Goal: Task Accomplishment & Management: Use online tool/utility

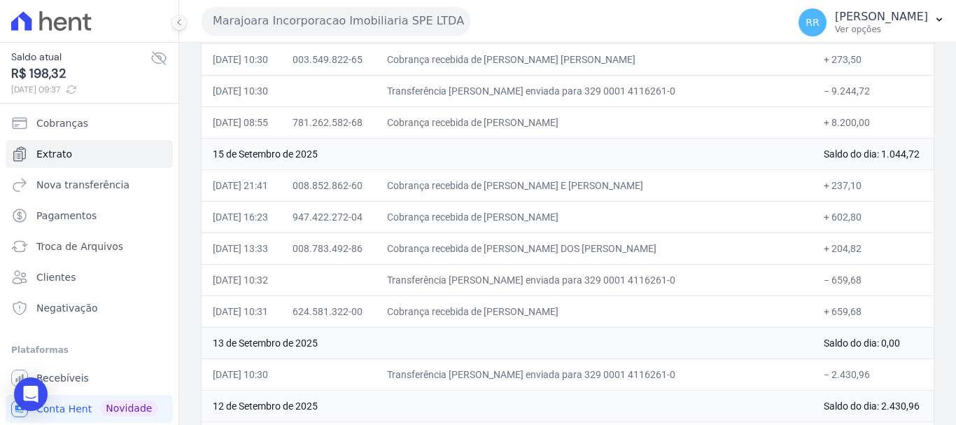
scroll to position [350, 0]
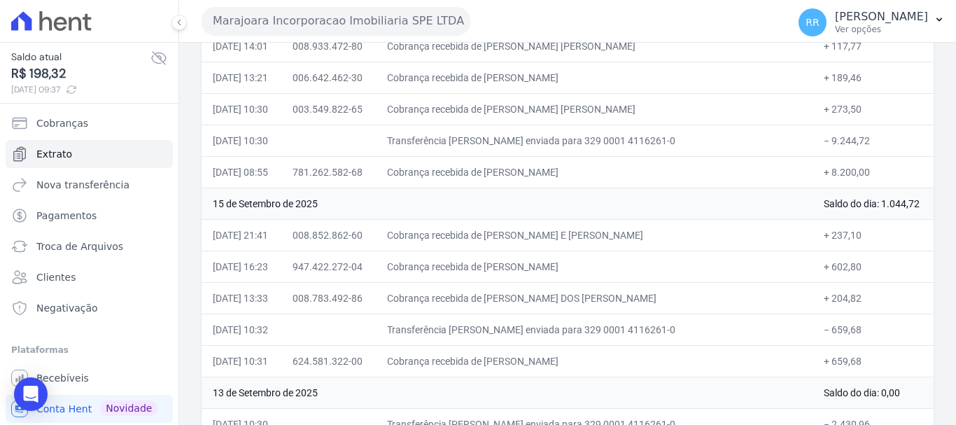
click at [324, 24] on button "Marajoara Incorporacao Imobiliaria SPE LTDA" at bounding box center [336, 21] width 269 height 28
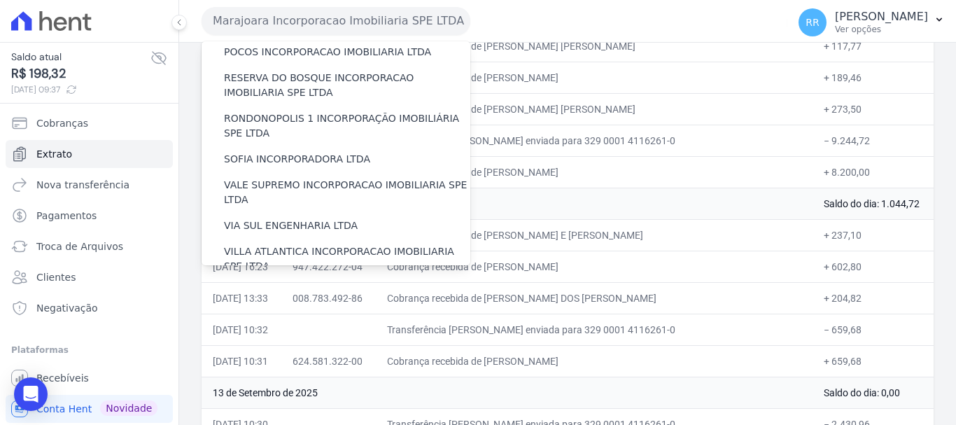
scroll to position [611, 0]
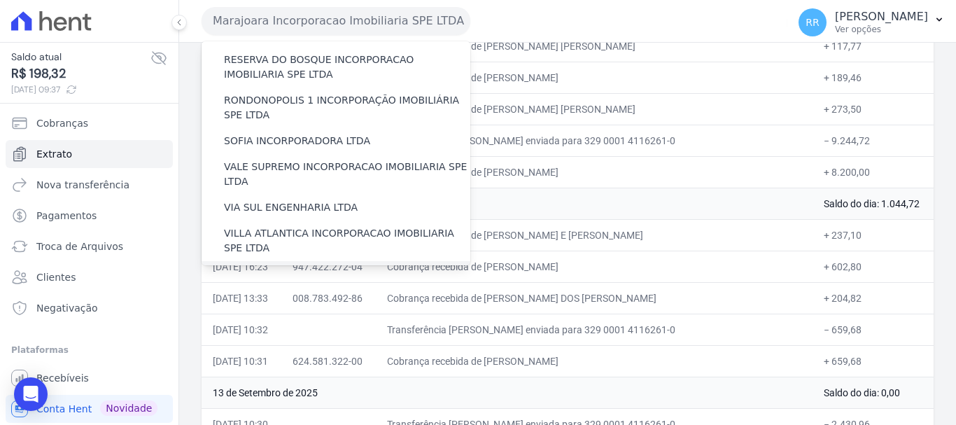
click at [286, 267] on label "[GEOGRAPHIC_DATA] INCORPORACAO IMOBILIARIA SPE LTDA" at bounding box center [347, 281] width 246 height 29
click at [0, 0] on input "[GEOGRAPHIC_DATA] INCORPORACAO IMOBILIARIA SPE LTDA" at bounding box center [0, 0] width 0 height 0
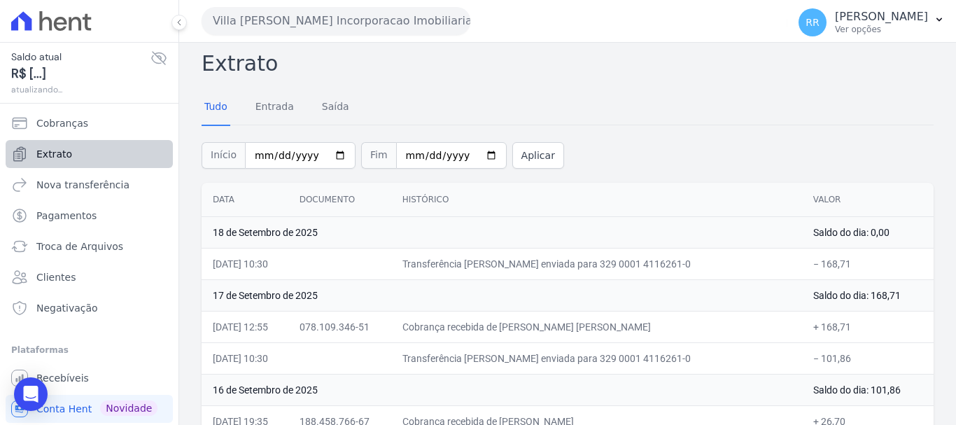
scroll to position [0, 0]
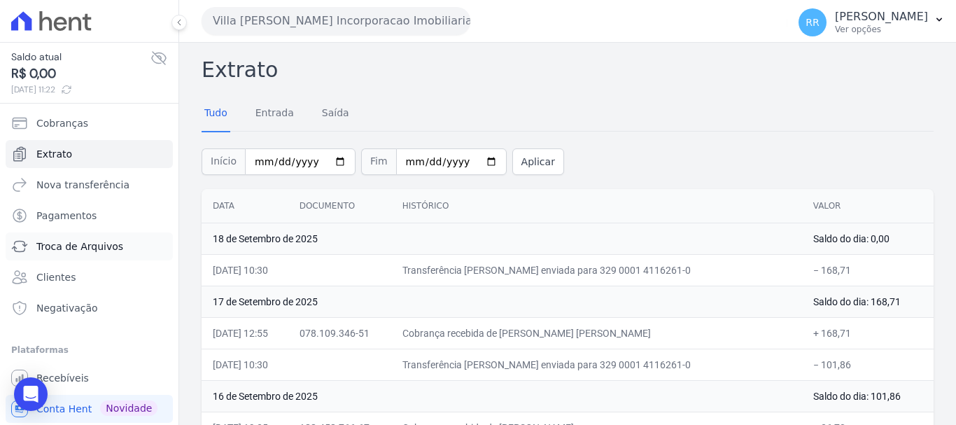
click at [85, 251] on span "Troca de Arquivos" at bounding box center [79, 246] width 87 height 14
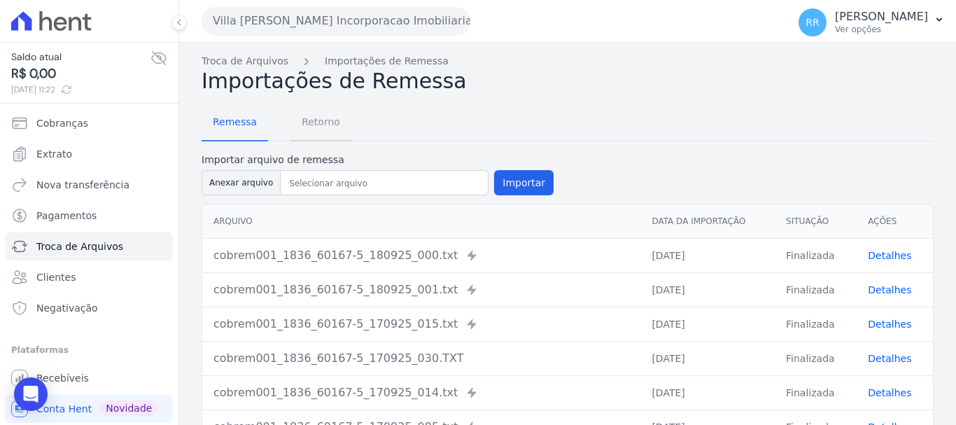
click at [323, 129] on span "Retorno" at bounding box center [320, 122] width 55 height 28
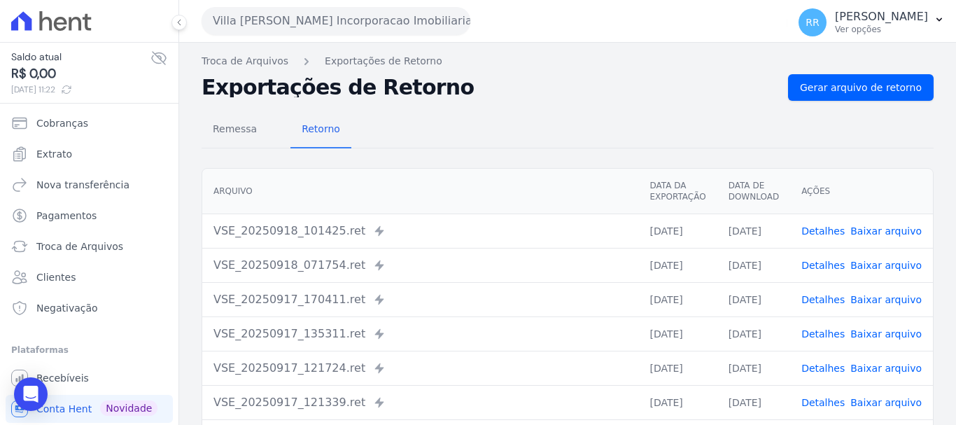
click at [827, 227] on link "Detalhes" at bounding box center [822, 230] width 43 height 11
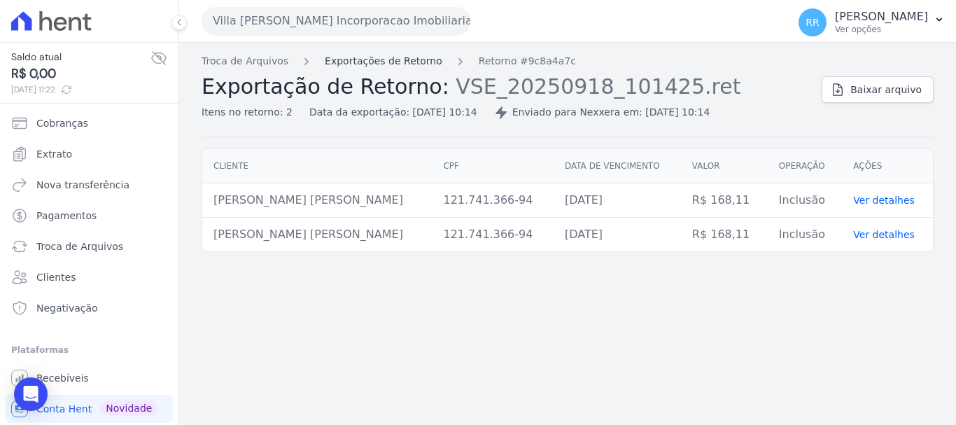
click at [348, 55] on link "Exportações de Retorno" at bounding box center [384, 61] width 118 height 15
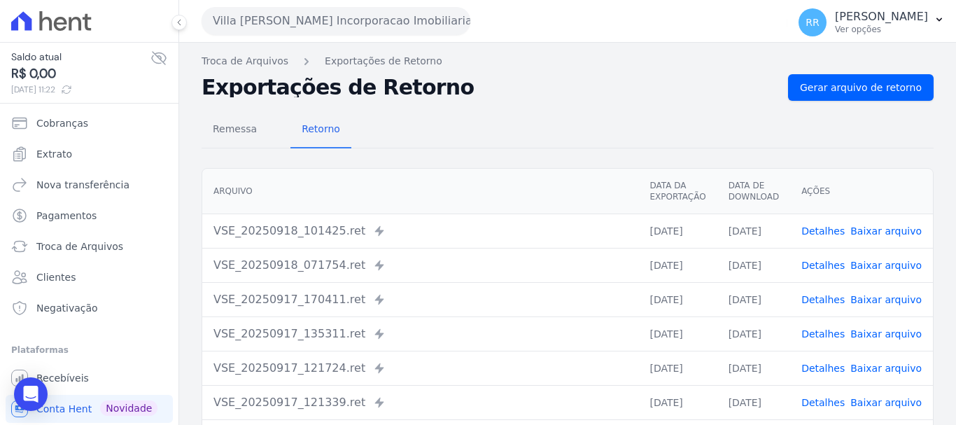
click at [831, 265] on link "Detalhes" at bounding box center [822, 265] width 43 height 11
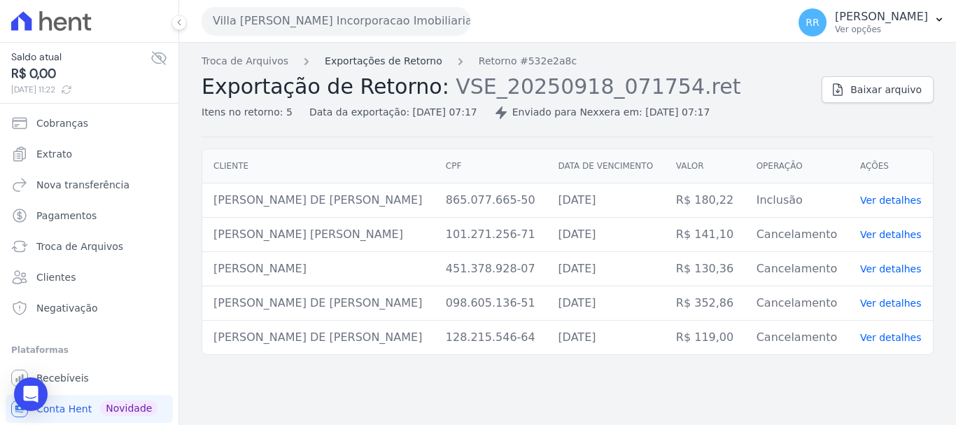
click at [330, 60] on link "Exportações de Retorno" at bounding box center [384, 61] width 118 height 15
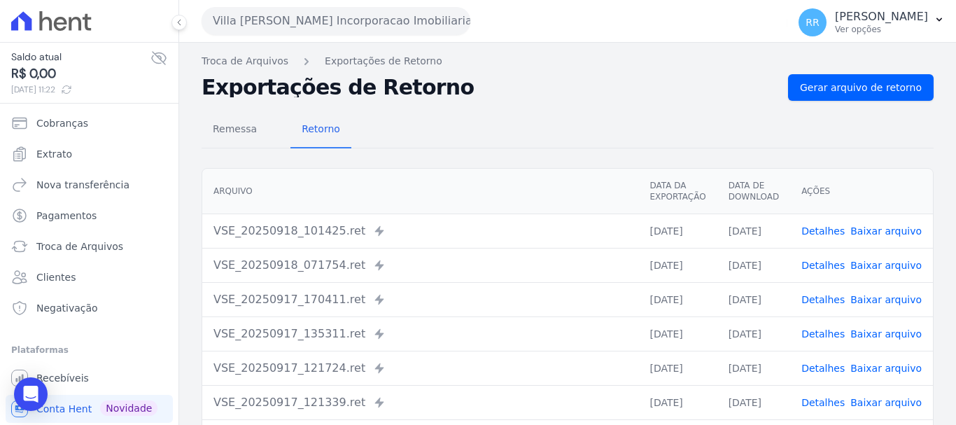
click at [826, 298] on link "Detalhes" at bounding box center [822, 299] width 43 height 11
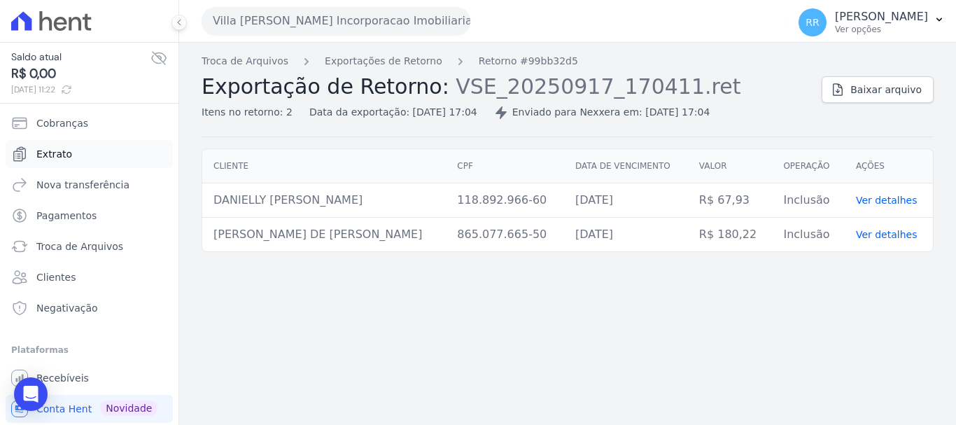
click at [59, 147] on span "Extrato" at bounding box center [54, 154] width 36 height 14
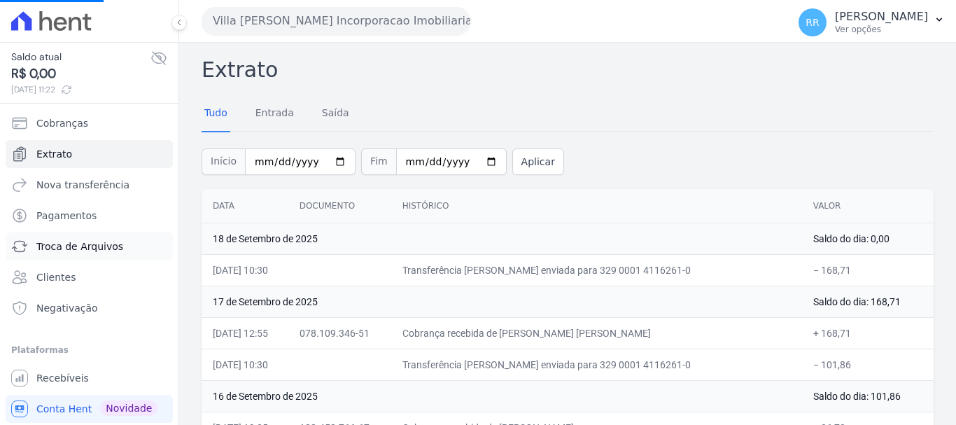
click at [80, 244] on span "Troca de Arquivos" at bounding box center [79, 246] width 87 height 14
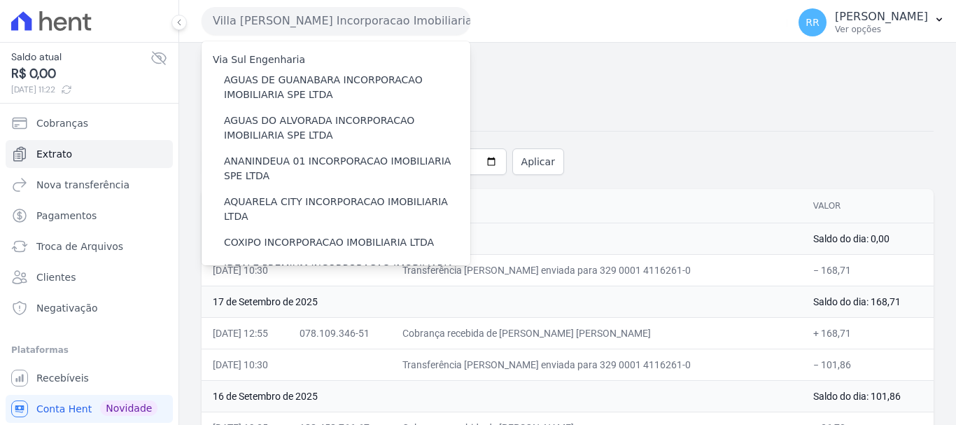
click at [626, 105] on div "Tudo Entrada Saída" at bounding box center [568, 114] width 732 height 34
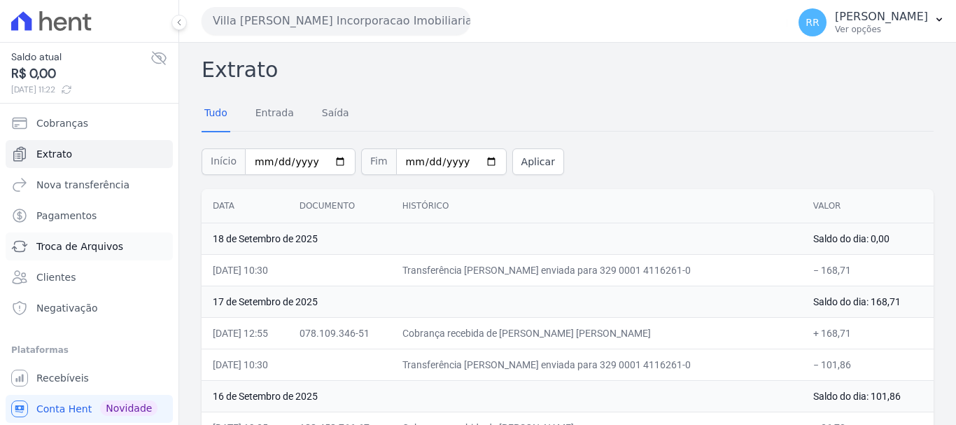
click at [23, 246] on icon "Sidebar" at bounding box center [19, 246] width 17 height 17
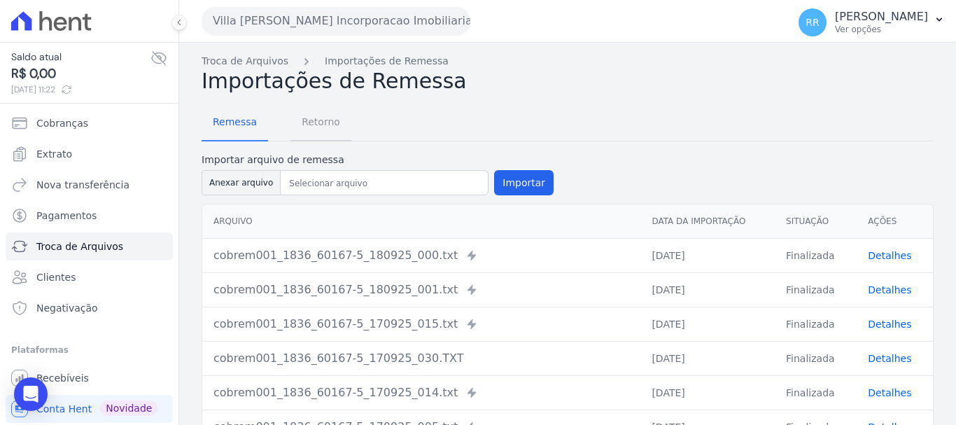
click at [323, 120] on span "Retorno" at bounding box center [320, 122] width 55 height 28
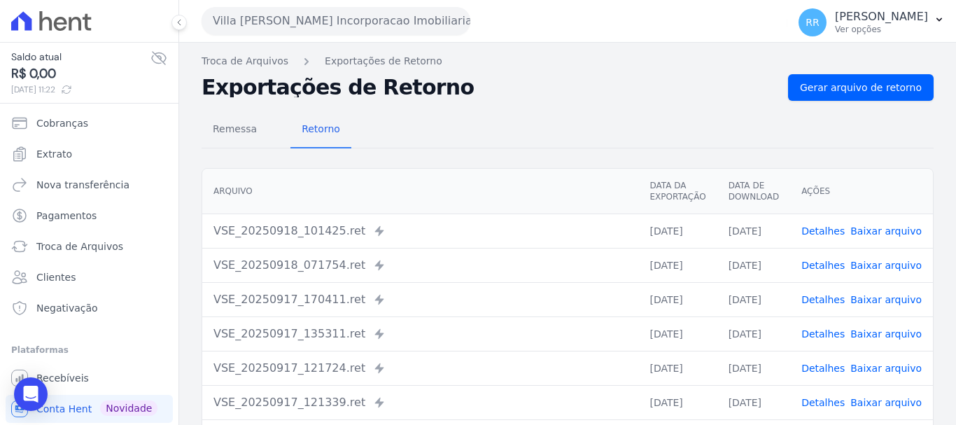
click at [817, 268] on link "Detalhes" at bounding box center [822, 265] width 43 height 11
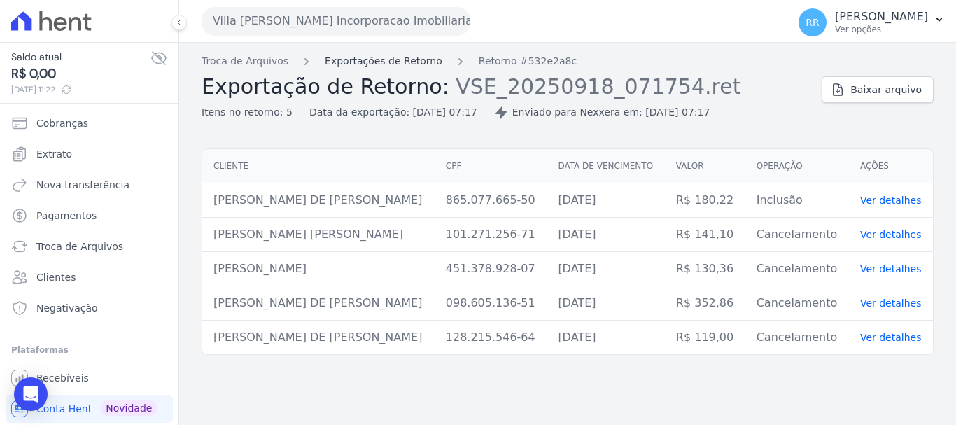
click at [377, 60] on link "Exportações de Retorno" at bounding box center [384, 61] width 118 height 15
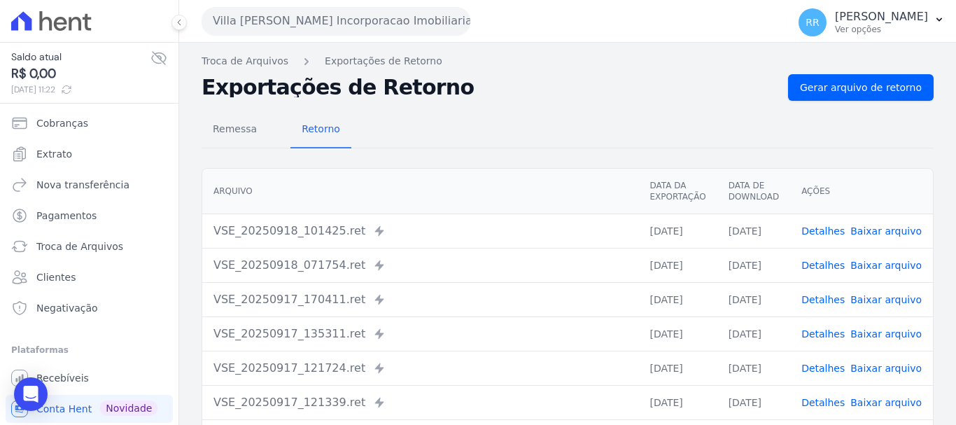
click at [829, 225] on link "Detalhes" at bounding box center [822, 230] width 43 height 11
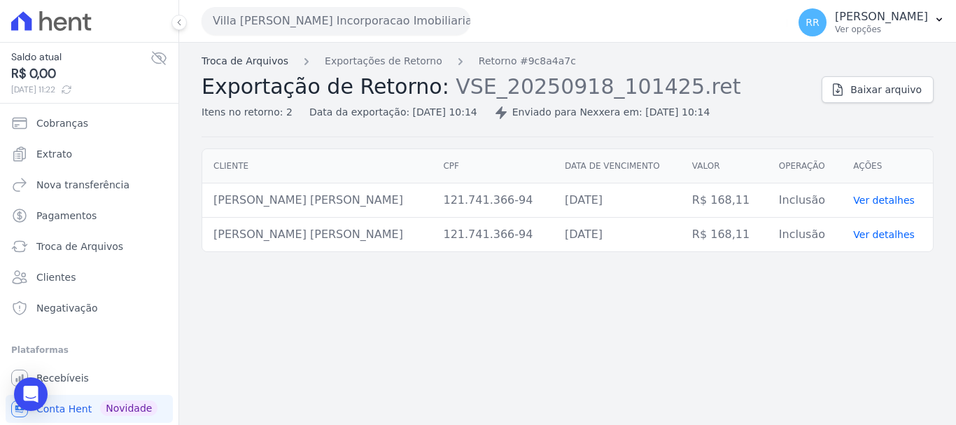
click at [252, 59] on link "Troca de Arquivos" at bounding box center [245, 61] width 87 height 15
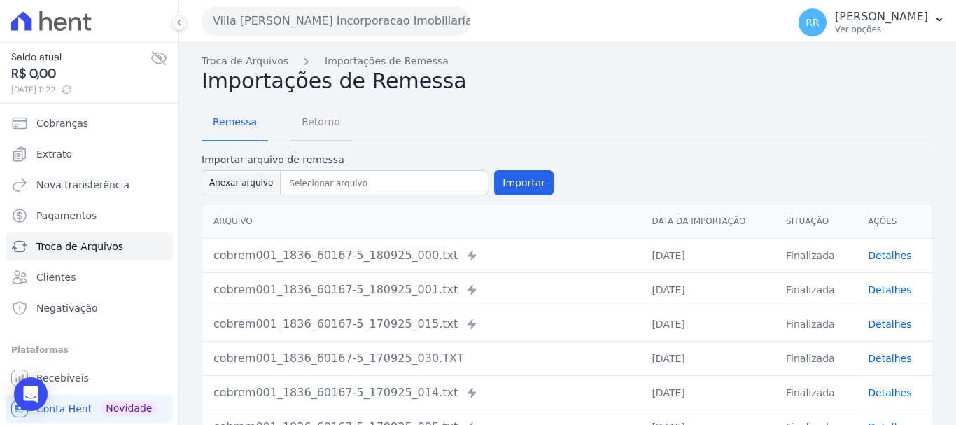
click at [315, 119] on span "Retorno" at bounding box center [320, 122] width 55 height 28
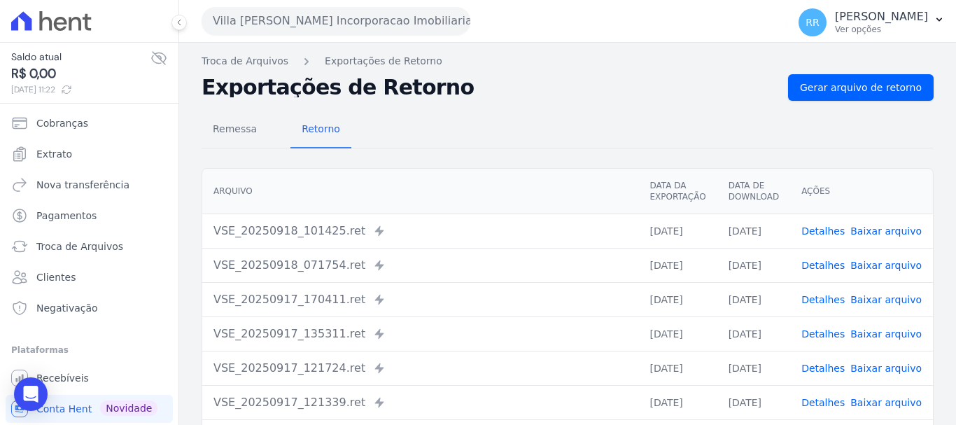
click at [845, 79] on link "Gerar arquivo de retorno" at bounding box center [861, 87] width 146 height 27
click at [827, 232] on link "Detalhes" at bounding box center [822, 230] width 43 height 11
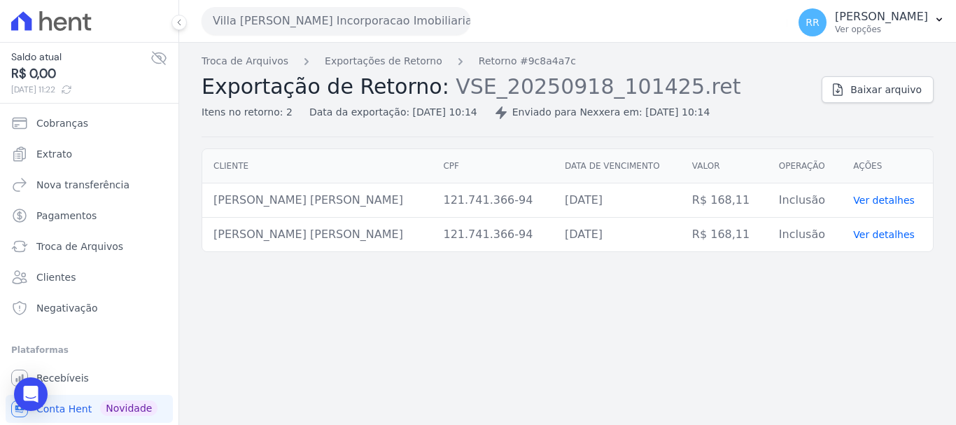
click at [827, 232] on td "Inclusão" at bounding box center [805, 235] width 74 height 34
drag, startPoint x: 62, startPoint y: 280, endPoint x: 96, endPoint y: 261, distance: 38.5
click at [62, 280] on span "Clientes" at bounding box center [55, 277] width 39 height 14
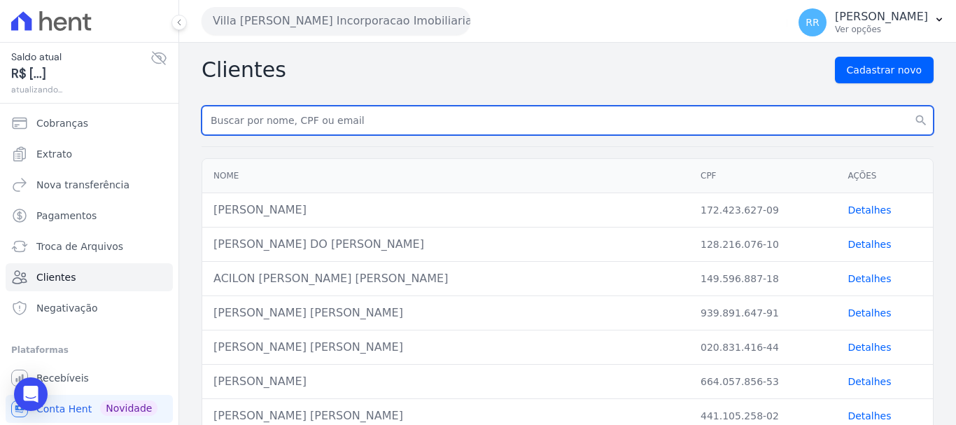
click at [303, 127] on input "text" at bounding box center [568, 120] width 732 height 29
paste input "JULIA VICENTE DE ALMEIDA"
type input "JULIA VICENTE DE ALMEIDA"
click at [908, 106] on button "search" at bounding box center [920, 120] width 25 height 29
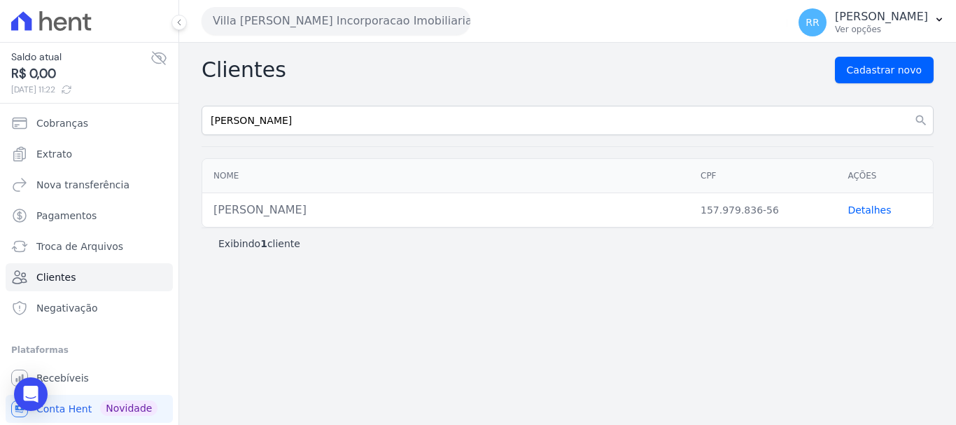
click at [878, 214] on link "Detalhes" at bounding box center [868, 209] width 43 height 11
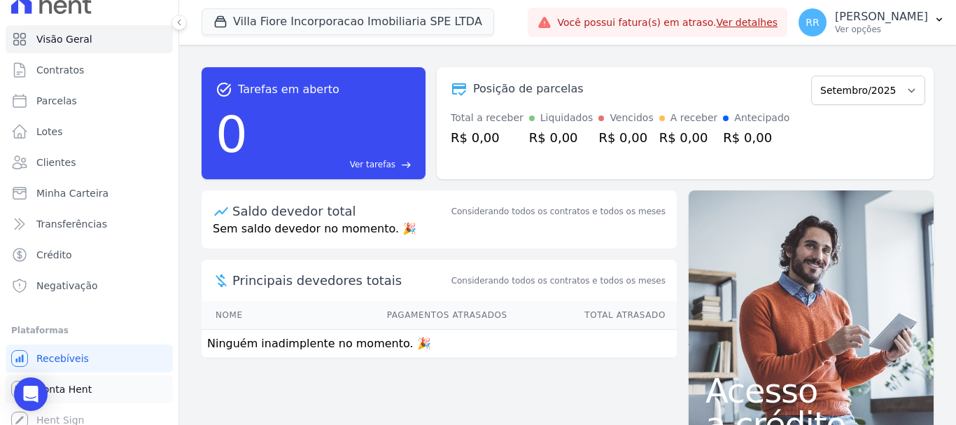
scroll to position [26, 0]
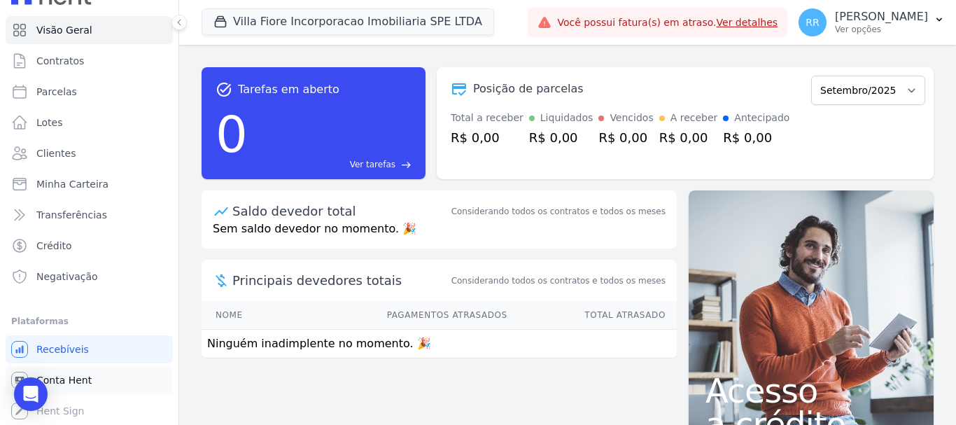
click at [77, 382] on span "Conta Hent" at bounding box center [63, 380] width 55 height 14
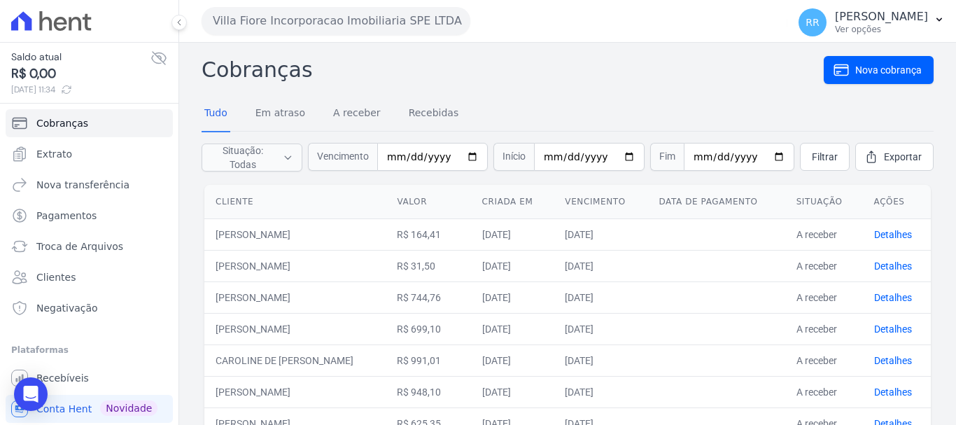
scroll to position [29, 0]
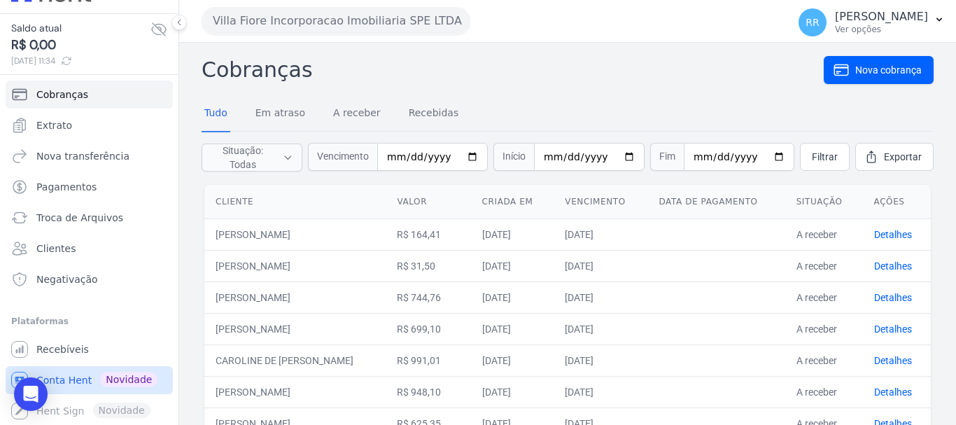
click at [62, 372] on link "Conta Hent Novidade" at bounding box center [89, 380] width 167 height 28
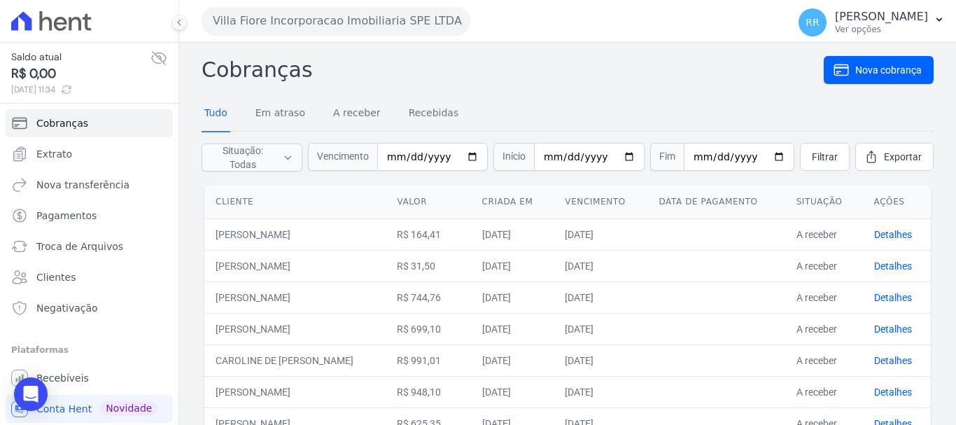
click at [632, 99] on nav "Tudo Em atraso A receber Recebidas" at bounding box center [568, 114] width 732 height 35
click at [51, 152] on span "Extrato" at bounding box center [54, 154] width 36 height 14
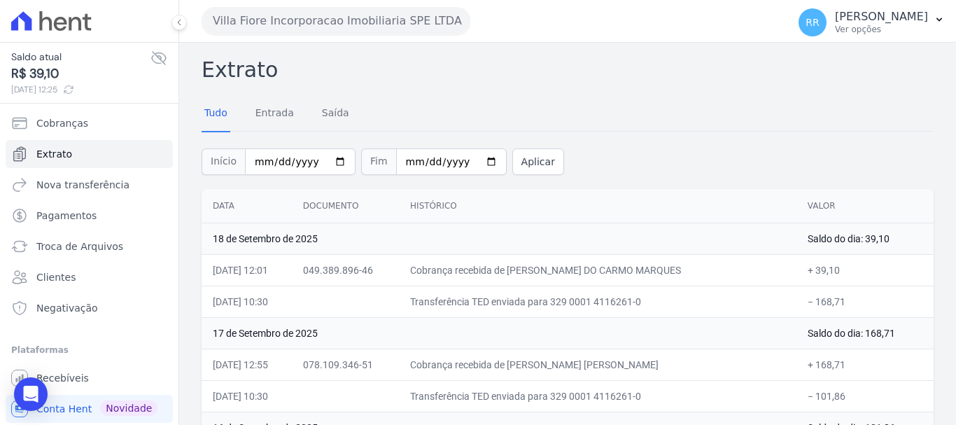
drag, startPoint x: 264, startPoint y: 13, endPoint x: 260, endPoint y: 20, distance: 8.2
click at [264, 13] on button "Villa Fiore Incorporacao Imobiliaria SPE LTDA" at bounding box center [336, 21] width 269 height 28
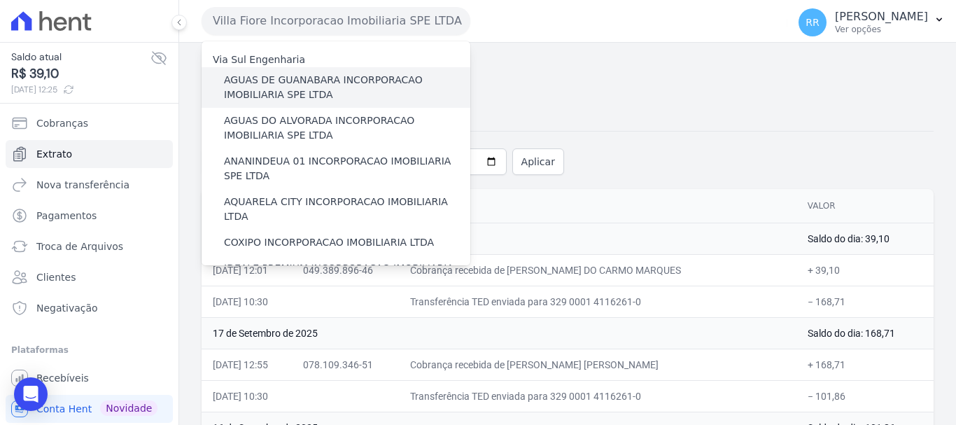
drag, startPoint x: 295, startPoint y: 69, endPoint x: 295, endPoint y: 90, distance: 20.3
click at [295, 90] on div "AGUAS DE GUANABARA INCORPORACAO IMOBILIARIA SPE LTDA" at bounding box center [336, 87] width 269 height 41
click at [295, 90] on label "AGUAS DE GUANABARA INCORPORACAO IMOBILIARIA SPE LTDA" at bounding box center [347, 87] width 246 height 29
click at [0, 0] on input "AGUAS DE GUANABARA INCORPORACAO IMOBILIARIA SPE LTDA" at bounding box center [0, 0] width 0 height 0
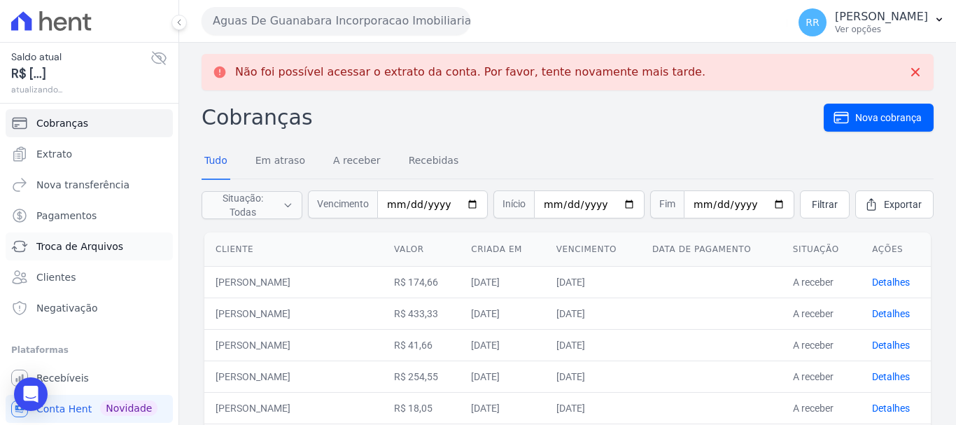
click at [87, 252] on span "Troca de Arquivos" at bounding box center [79, 246] width 87 height 14
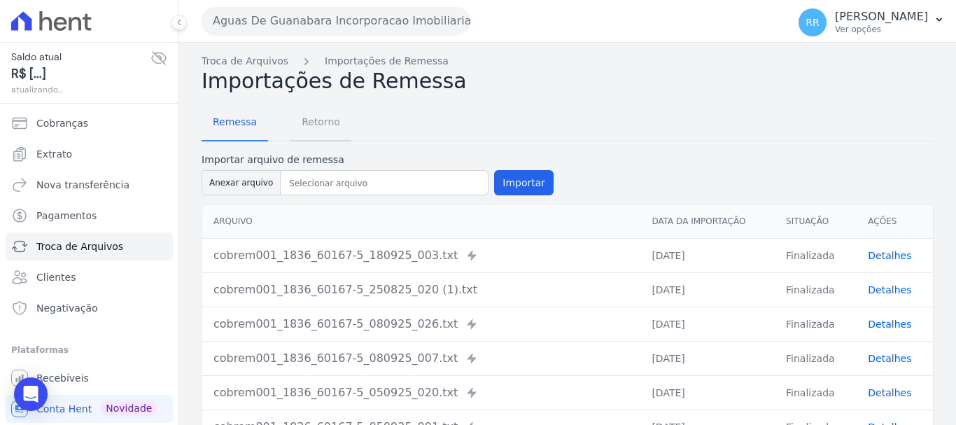
click at [316, 120] on span "Retorno" at bounding box center [320, 122] width 55 height 28
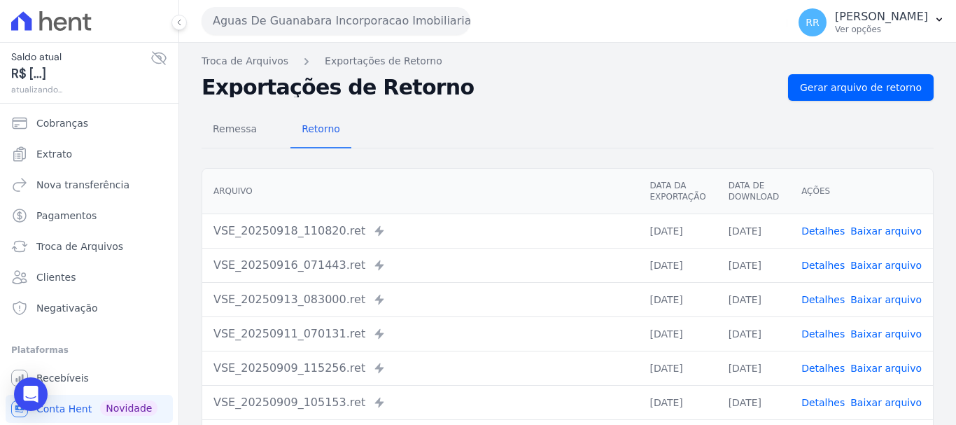
click at [822, 73] on div "Troca de Arquivos Exportações de Retorno Exportações de Retorno Gerar arquivo d…" at bounding box center [567, 330] width 777 height 575
click at [815, 97] on link "Gerar arquivo de retorno" at bounding box center [861, 87] width 146 height 27
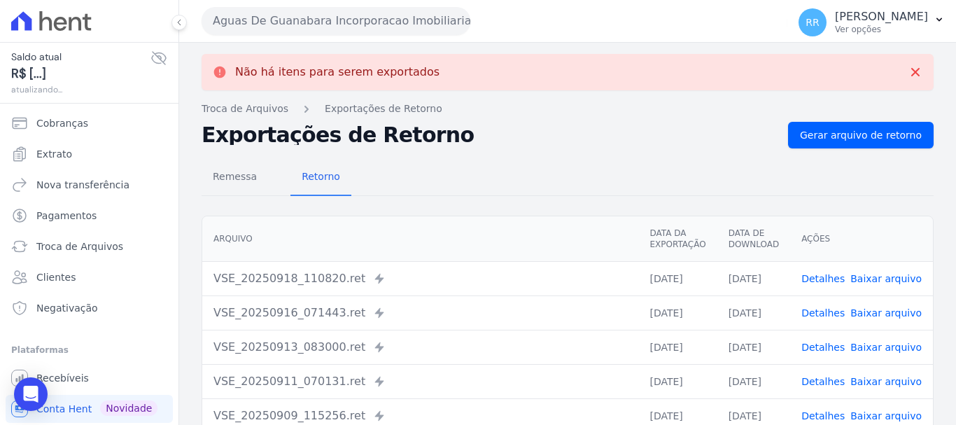
click at [289, 10] on button "Aguas De Guanabara Incorporacao Imobiliaria SPE LTDA" at bounding box center [336, 21] width 269 height 28
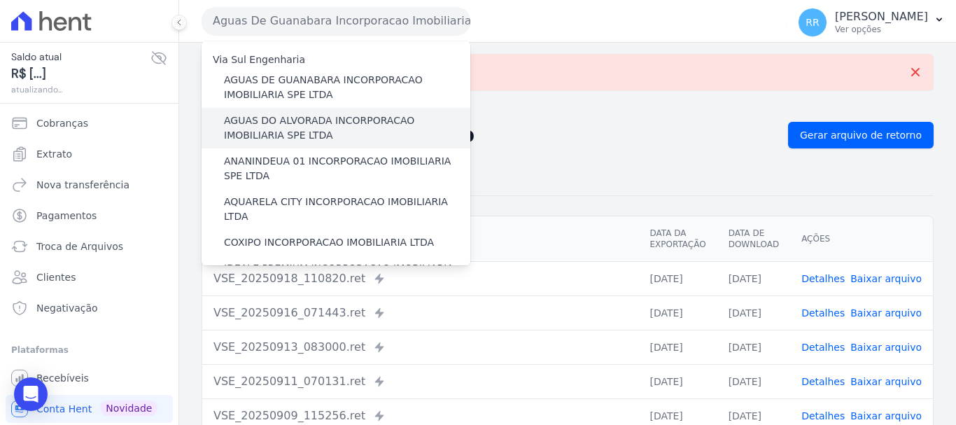
click at [312, 126] on label "AGUAS DO ALVORADA INCORPORACAO IMOBILIARIA SPE LTDA" at bounding box center [347, 127] width 246 height 29
click at [0, 0] on input "AGUAS DO ALVORADA INCORPORACAO IMOBILIARIA SPE LTDA" at bounding box center [0, 0] width 0 height 0
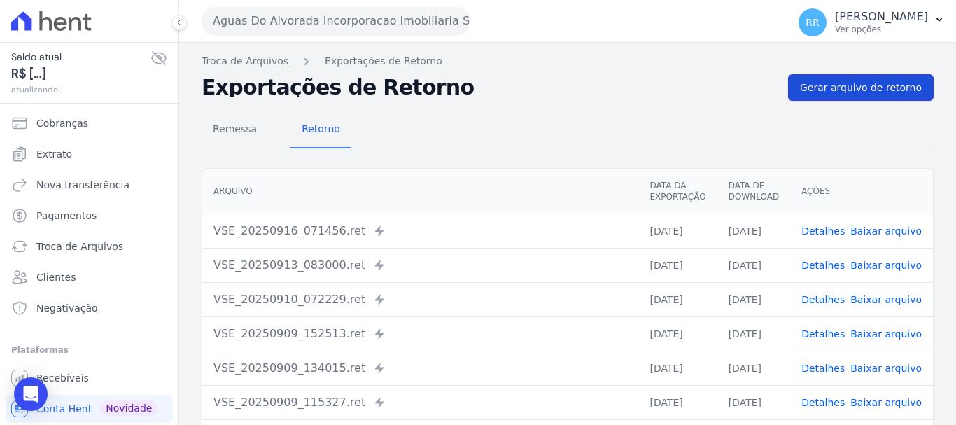
click at [854, 87] on span "Gerar arquivo de retorno" at bounding box center [861, 87] width 122 height 14
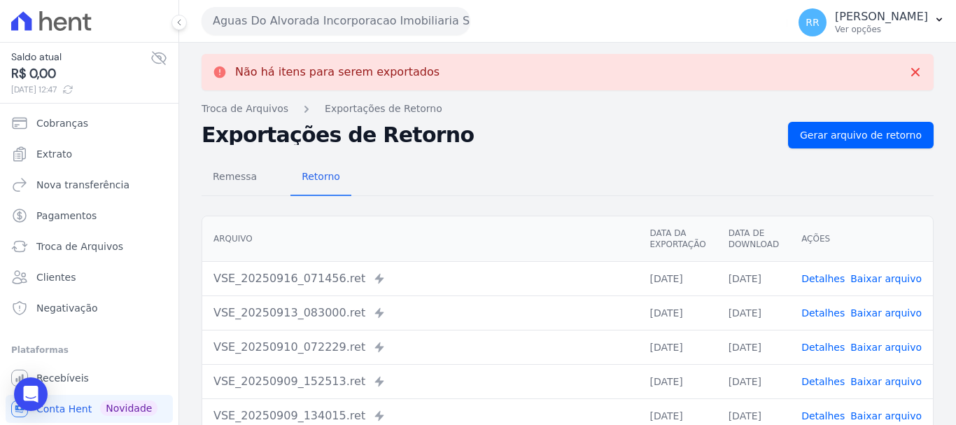
click at [367, 32] on button "Aguas Do Alvorada Incorporacao Imobiliaria SPE LTDA" at bounding box center [336, 21] width 269 height 28
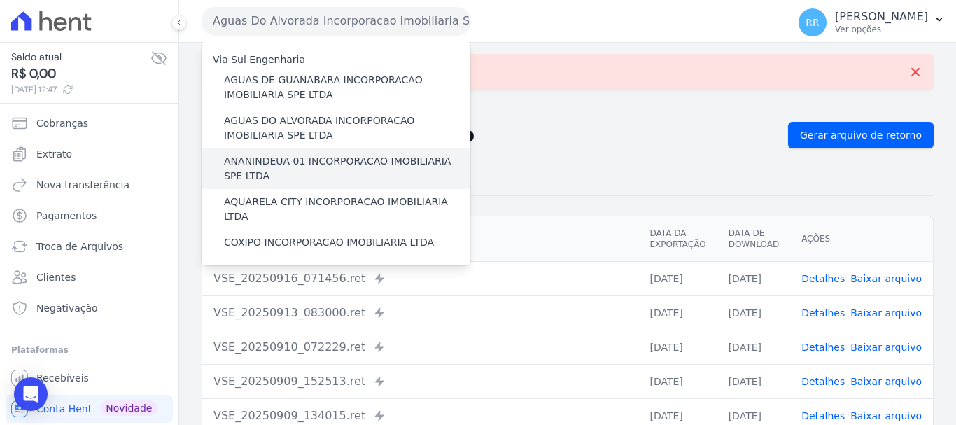
click at [336, 165] on label "ANANINDEUA 01 INCORPORACAO IMOBILIARIA SPE LTDA" at bounding box center [347, 168] width 246 height 29
click at [0, 0] on input "ANANINDEUA 01 INCORPORACAO IMOBILIARIA SPE LTDA" at bounding box center [0, 0] width 0 height 0
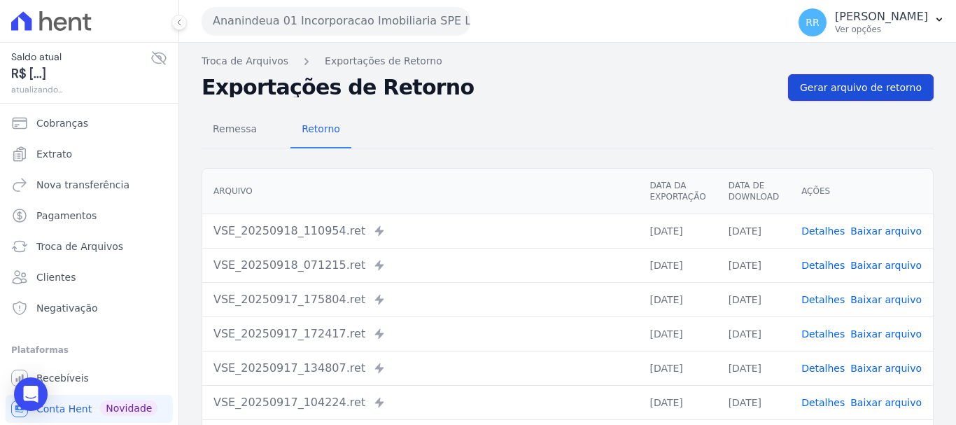
click at [854, 90] on span "Gerar arquivo de retorno" at bounding box center [861, 87] width 122 height 14
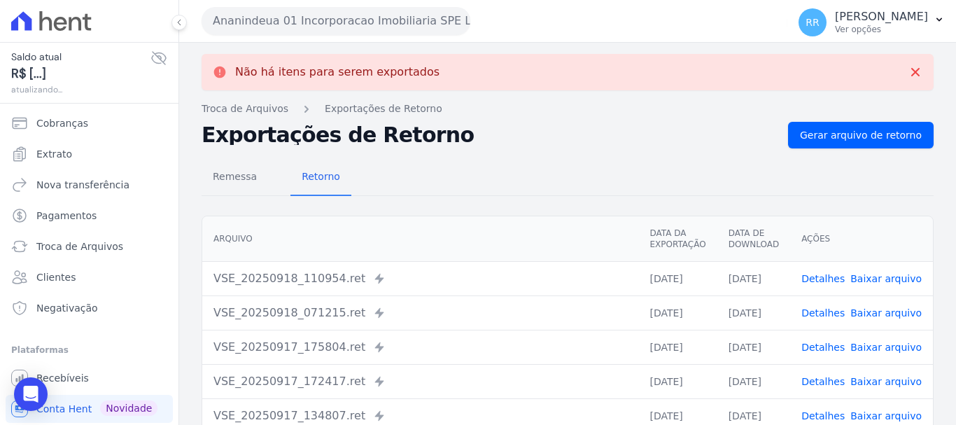
click at [377, 20] on button "Ananindeua 01 Incorporacao Imobiliaria SPE LTDA" at bounding box center [336, 21] width 269 height 28
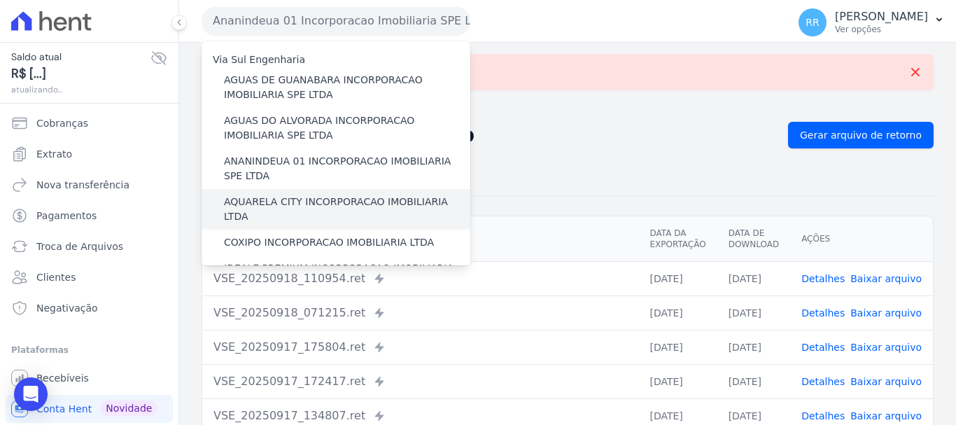
click at [331, 206] on label "AQUARELA CITY INCORPORACAO IMOBILIARIA LTDA" at bounding box center [347, 209] width 246 height 29
click at [0, 0] on input "AQUARELA CITY INCORPORACAO IMOBILIARIA LTDA" at bounding box center [0, 0] width 0 height 0
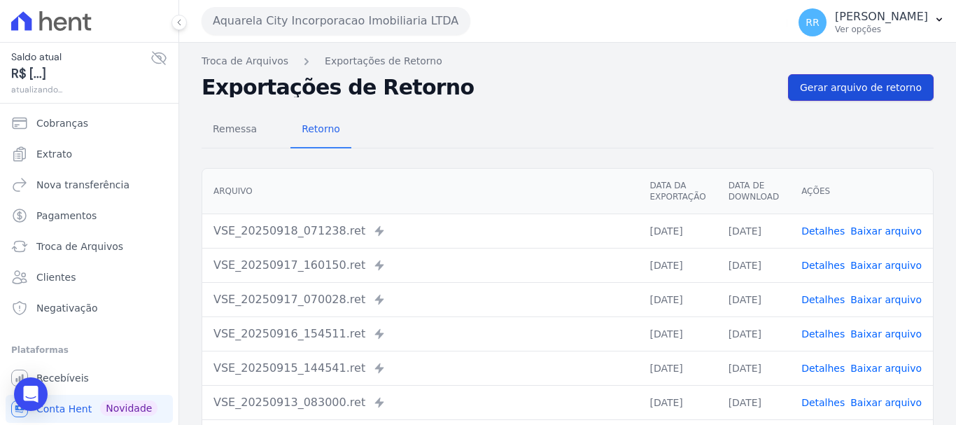
click at [848, 96] on link "Gerar arquivo de retorno" at bounding box center [861, 87] width 146 height 27
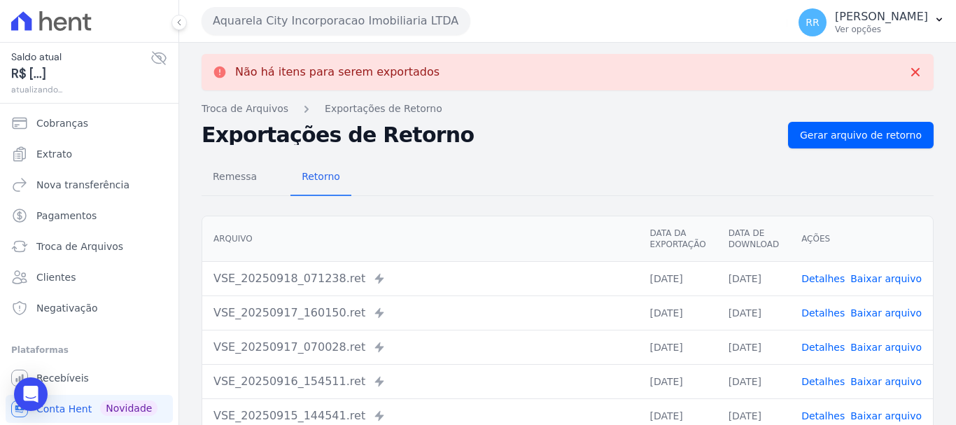
click at [265, 20] on button "Aquarela City Incorporacao Imobiliaria LTDA" at bounding box center [336, 21] width 269 height 28
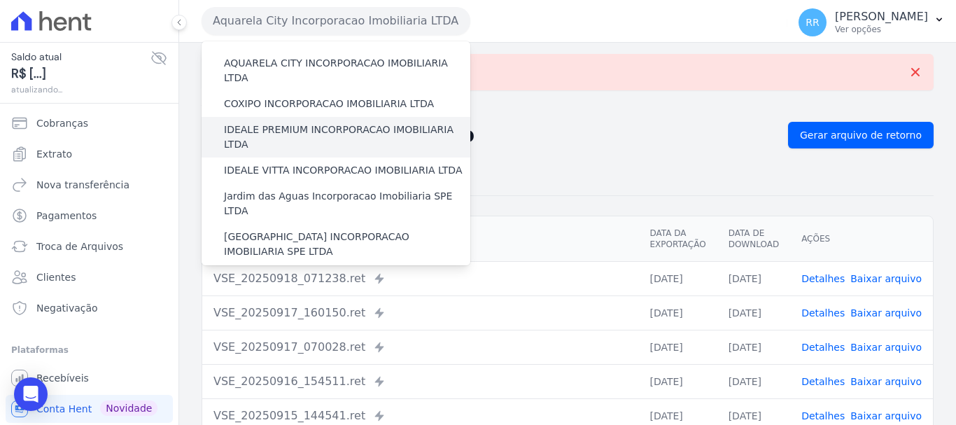
scroll to position [140, 0]
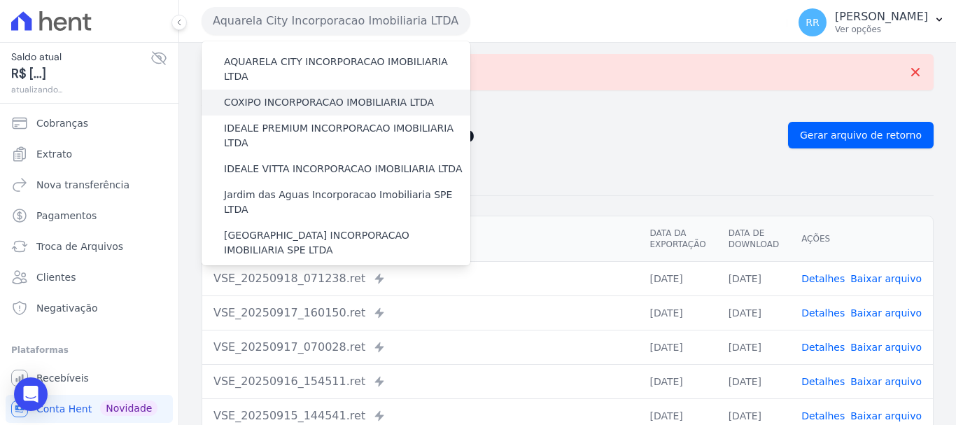
click at [299, 95] on label "COXIPO INCORPORACAO IMOBILIARIA LTDA" at bounding box center [329, 102] width 210 height 15
click at [0, 0] on input "COXIPO INCORPORACAO IMOBILIARIA LTDA" at bounding box center [0, 0] width 0 height 0
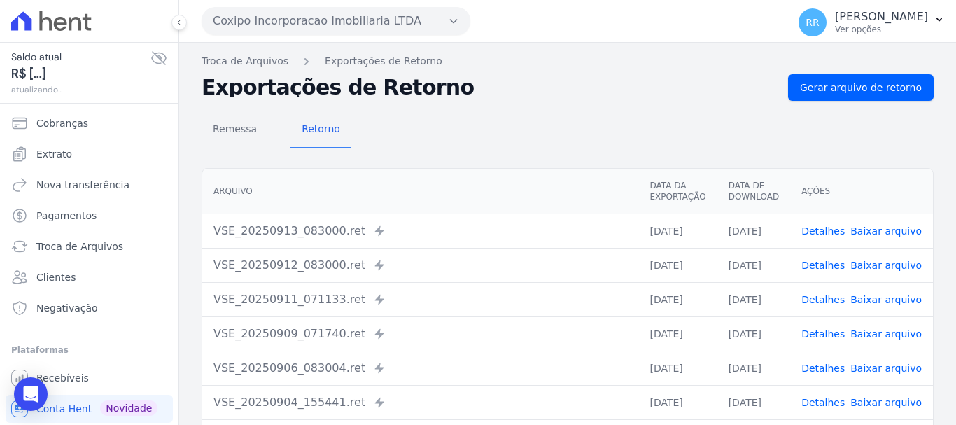
click at [817, 106] on div "Remessa Retorno [GEOGRAPHIC_DATA] Data da Exportação Data de Download Ações VSE…" at bounding box center [568, 354] width 732 height 506
click at [822, 92] on span "Gerar arquivo de retorno" at bounding box center [861, 87] width 122 height 14
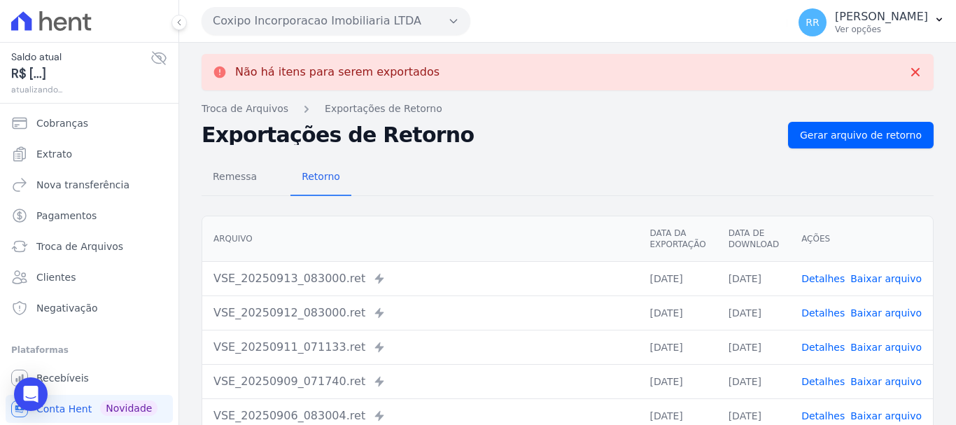
click at [341, 18] on button "Coxipo Incorporacao Imobiliaria LTDA" at bounding box center [336, 21] width 269 height 28
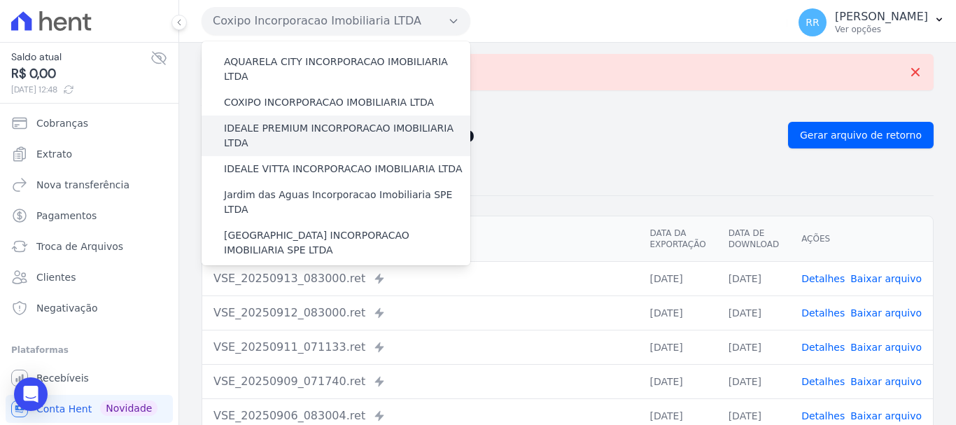
click at [314, 121] on label "IDEALE PREMIUM INCORPORACAO IMOBILIARIA LTDA" at bounding box center [347, 135] width 246 height 29
click at [0, 0] on input "IDEALE PREMIUM INCORPORACAO IMOBILIARIA LTDA" at bounding box center [0, 0] width 0 height 0
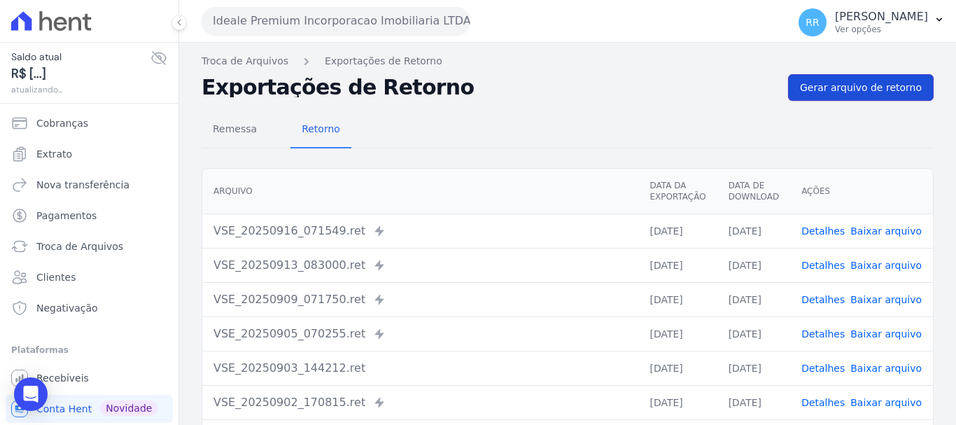
click at [903, 94] on link "Gerar arquivo de retorno" at bounding box center [861, 87] width 146 height 27
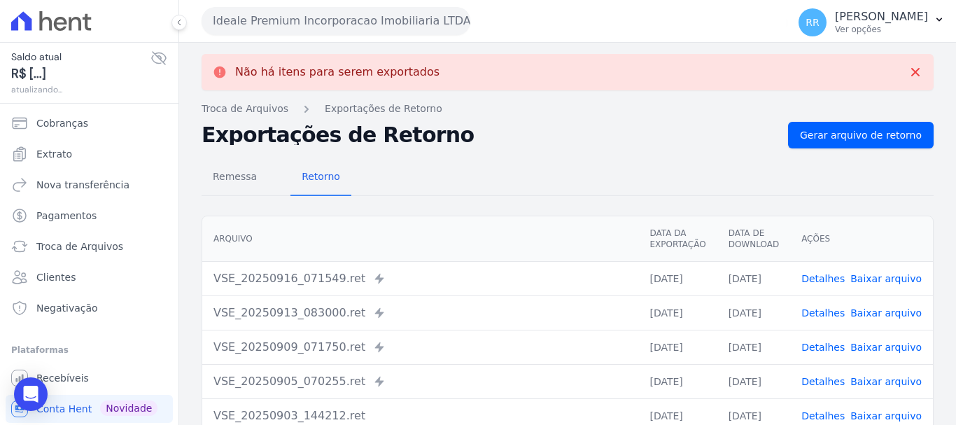
click at [390, 23] on button "Ideale Premium Incorporacao Imobiliaria LTDA" at bounding box center [336, 21] width 269 height 28
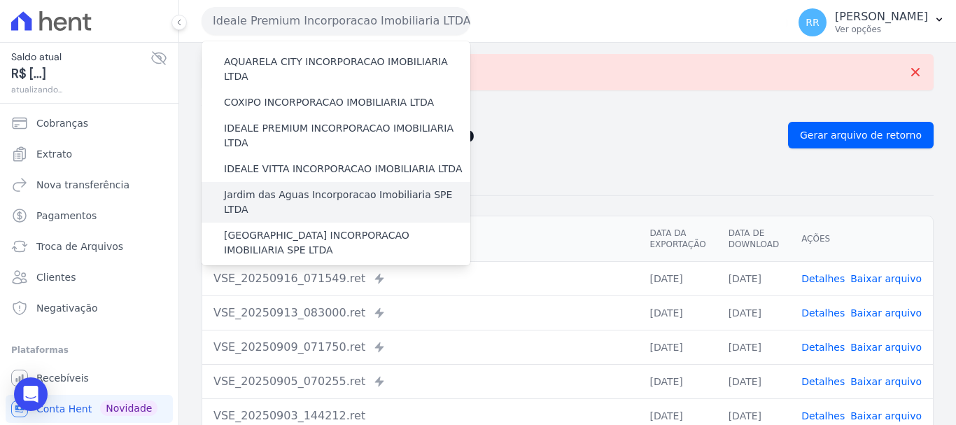
click at [257, 188] on label "Jardim das Aguas Incorporacao Imobiliaria SPE LTDA" at bounding box center [347, 202] width 246 height 29
click at [0, 0] on input "Jardim das Aguas Incorporacao Imobiliaria SPE LTDA" at bounding box center [0, 0] width 0 height 0
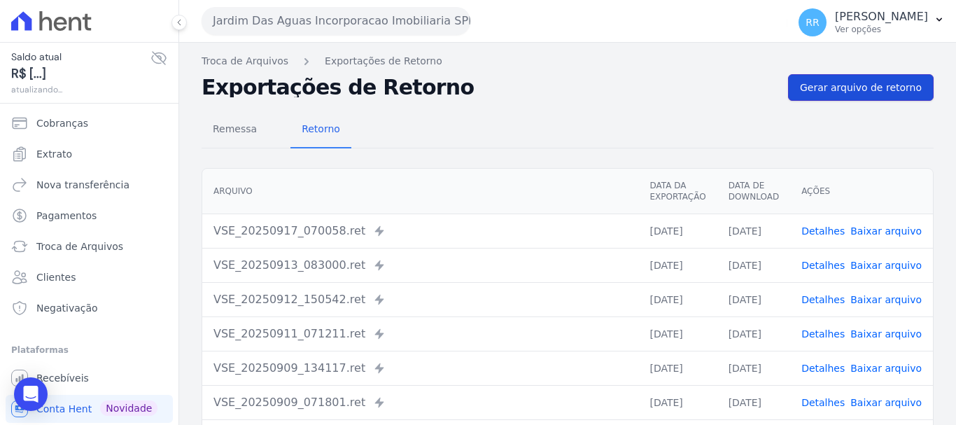
click at [836, 85] on span "Gerar arquivo de retorno" at bounding box center [861, 87] width 122 height 14
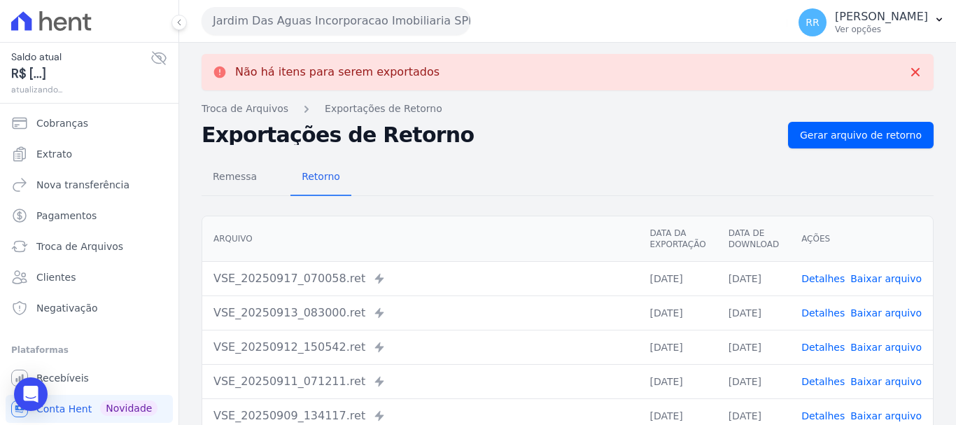
click at [385, 11] on button "Jardim Das Aguas Incorporacao Imobiliaria SPE LTDA" at bounding box center [336, 21] width 269 height 28
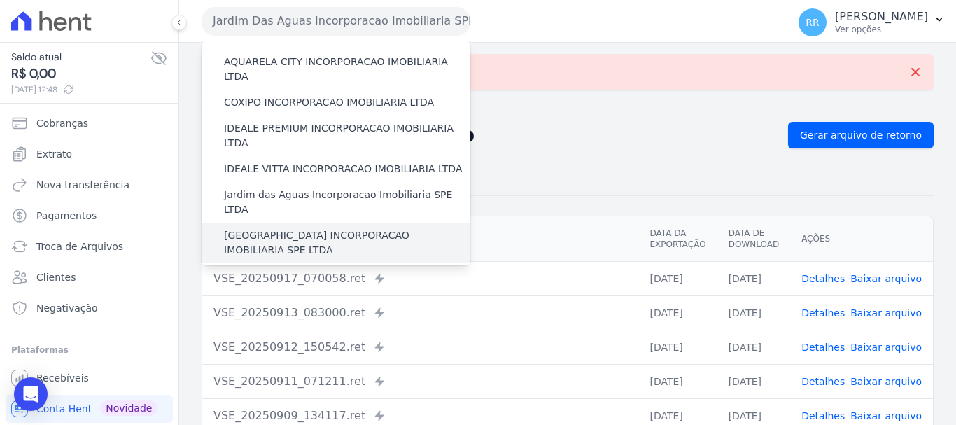
click at [293, 228] on label "[GEOGRAPHIC_DATA] INCORPORACAO IMOBILIARIA SPE LTDA" at bounding box center [347, 242] width 246 height 29
click at [0, 0] on input "[GEOGRAPHIC_DATA] INCORPORACAO IMOBILIARIA SPE LTDA" at bounding box center [0, 0] width 0 height 0
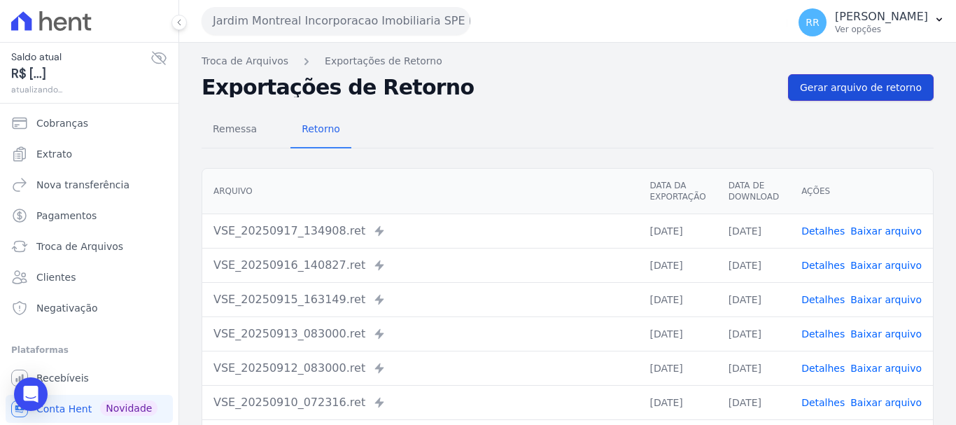
click at [815, 87] on span "Gerar arquivo de retorno" at bounding box center [861, 87] width 122 height 14
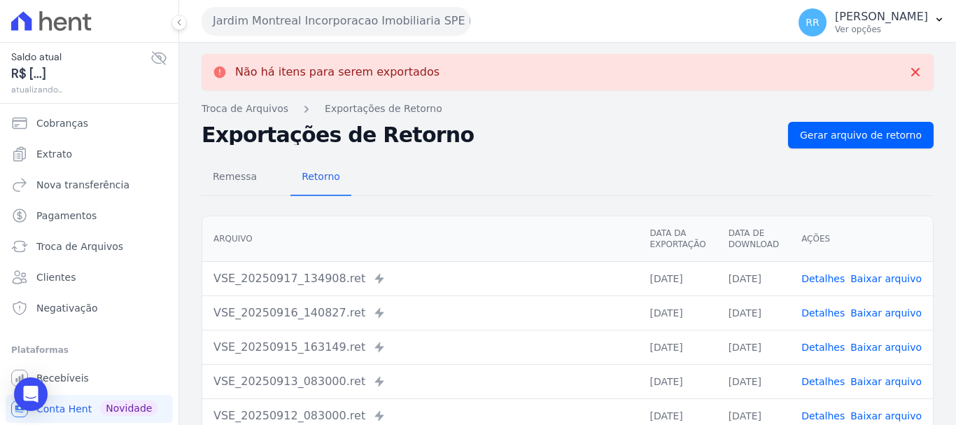
click at [320, 20] on button "Jardim Montreal Incorporacao Imobiliaria SPE LTDA" at bounding box center [336, 21] width 269 height 28
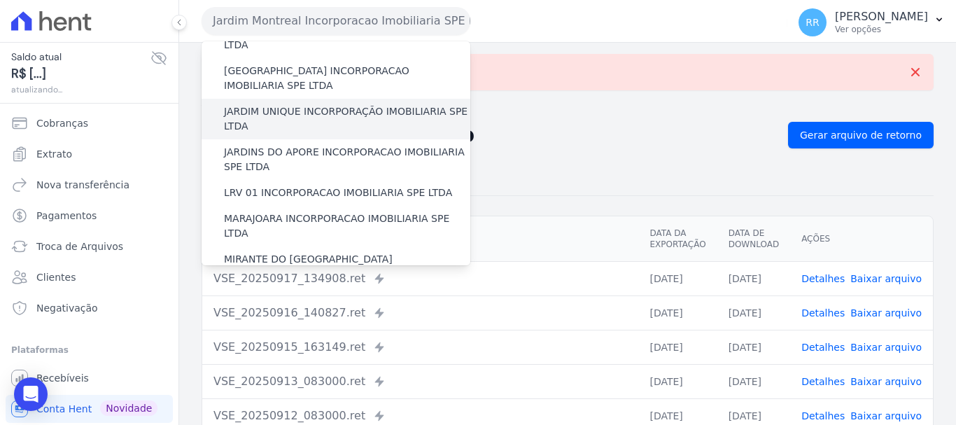
scroll to position [280, 0]
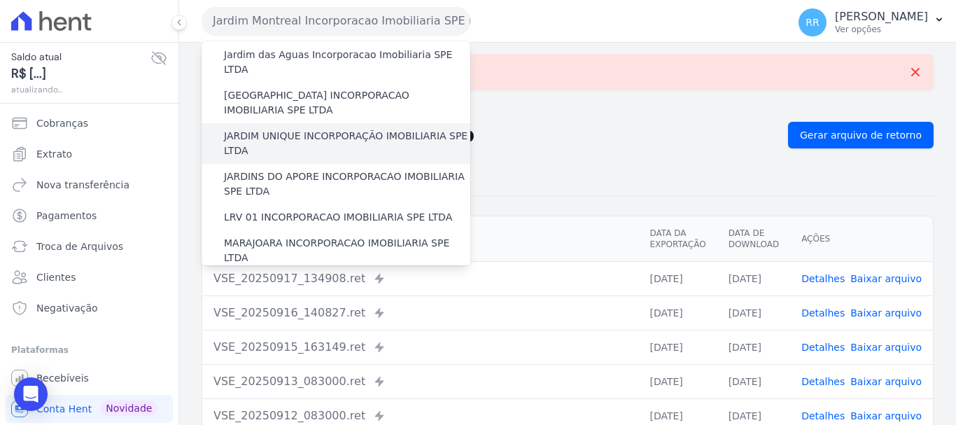
click at [293, 129] on label "JARDIM UNIQUE INCORPORAÇÃO IMOBILIARIA SPE LTDA" at bounding box center [347, 143] width 246 height 29
click at [0, 0] on input "JARDIM UNIQUE INCORPORAÇÃO IMOBILIARIA SPE LTDA" at bounding box center [0, 0] width 0 height 0
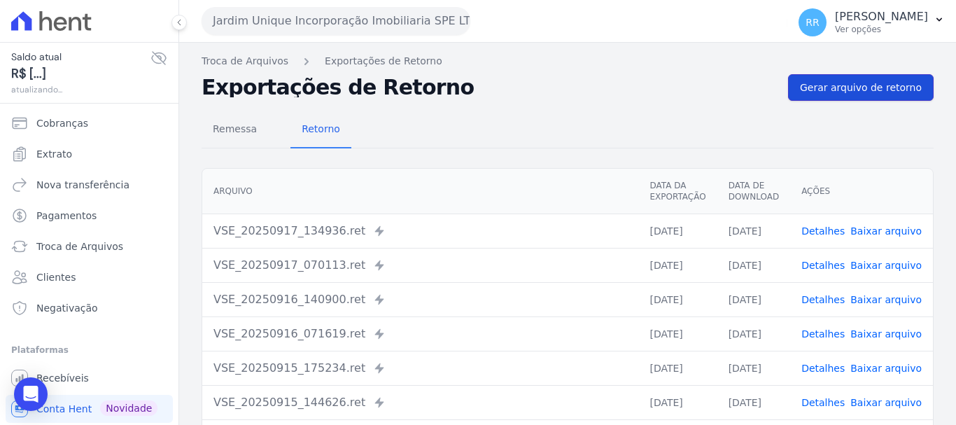
click at [834, 82] on span "Gerar arquivo de retorno" at bounding box center [861, 87] width 122 height 14
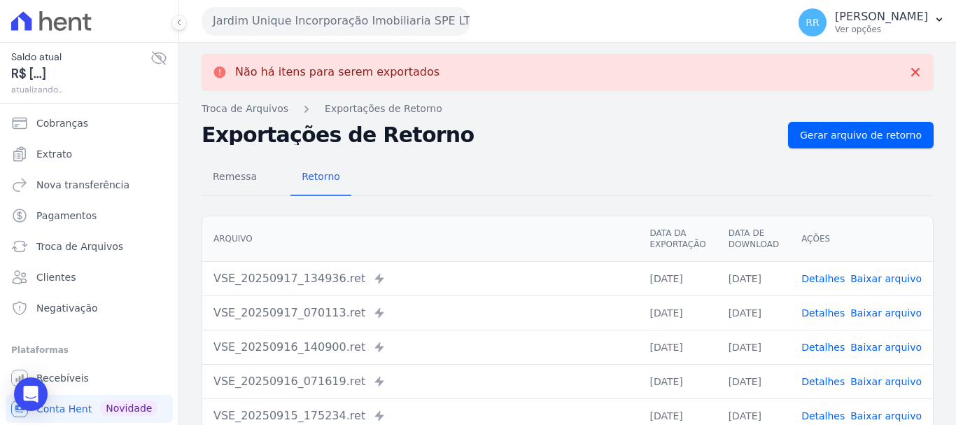
click at [296, 13] on button "Jardim Unique Incorporação Imobiliaria SPE LTDA" at bounding box center [336, 21] width 269 height 28
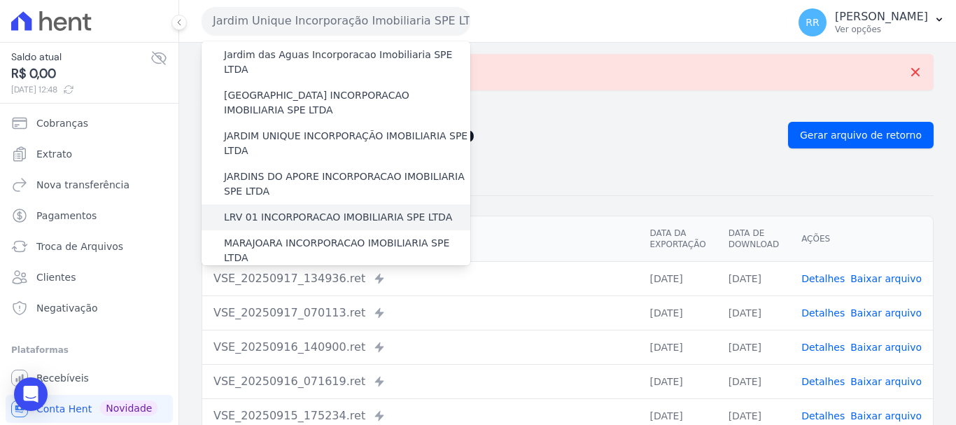
click at [290, 210] on label "LRV 01 INCORPORACAO IMOBILIARIA SPE LTDA" at bounding box center [338, 217] width 228 height 15
click at [0, 0] on input "LRV 01 INCORPORACAO IMOBILIARIA SPE LTDA" at bounding box center [0, 0] width 0 height 0
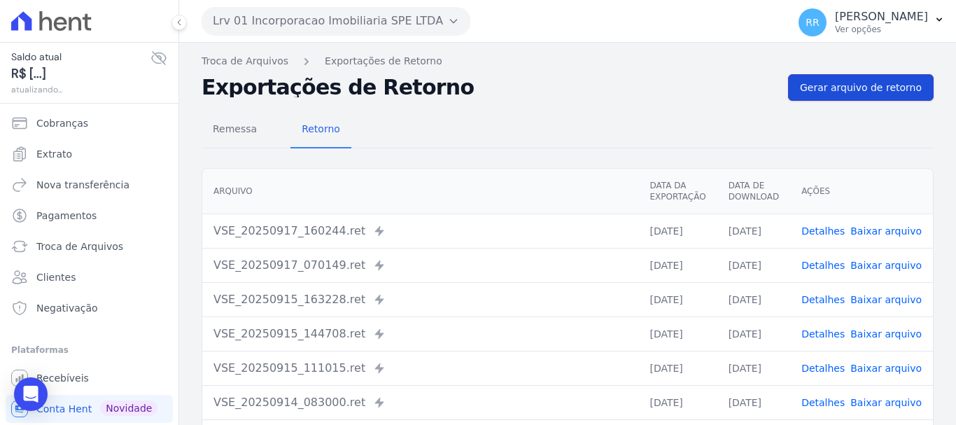
click at [822, 88] on span "Gerar arquivo de retorno" at bounding box center [861, 87] width 122 height 14
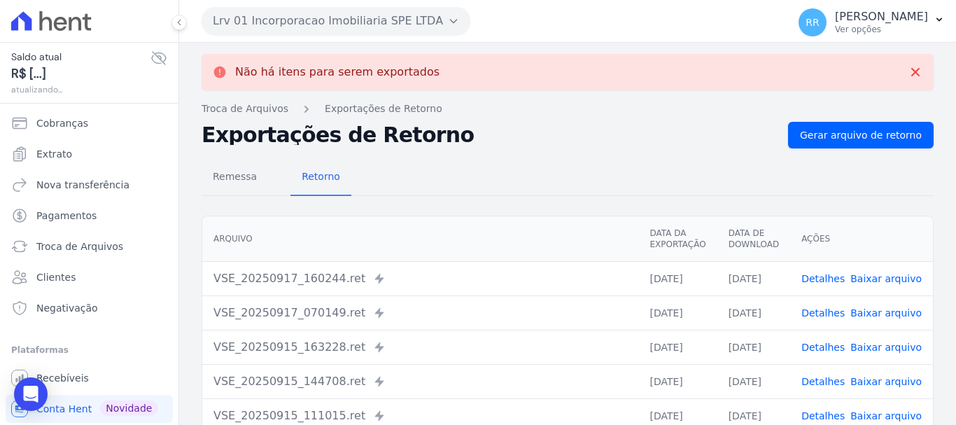
click at [262, 22] on button "Lrv 01 Incorporacao Imobiliaria SPE LTDA" at bounding box center [336, 21] width 269 height 28
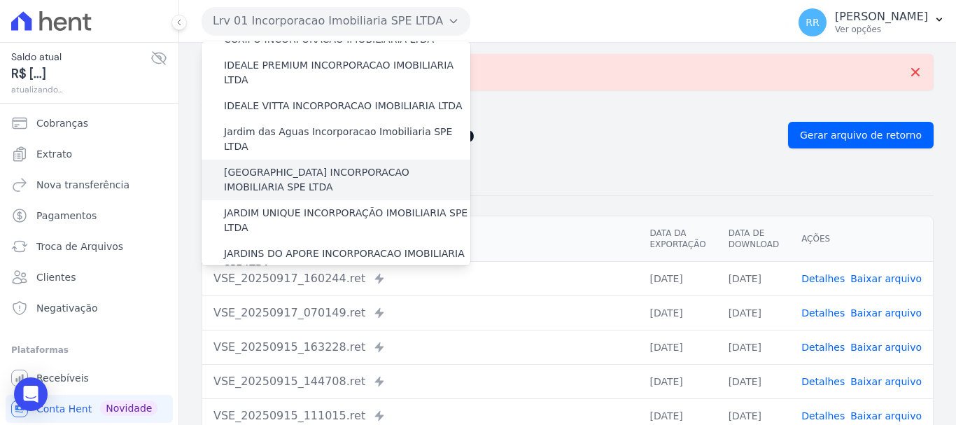
scroll to position [350, 0]
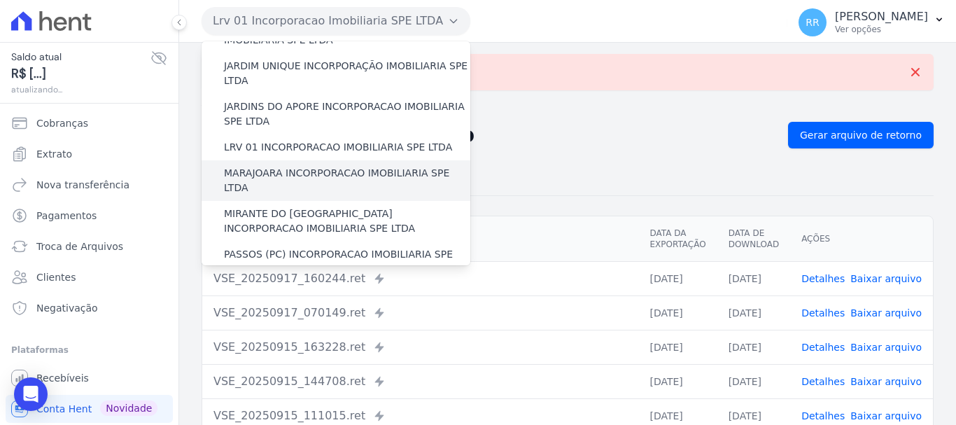
click at [279, 166] on label "MARAJOARA INCORPORACAO IMOBILIARIA SPE LTDA" at bounding box center [347, 180] width 246 height 29
click at [0, 0] on input "MARAJOARA INCORPORACAO IMOBILIARIA SPE LTDA" at bounding box center [0, 0] width 0 height 0
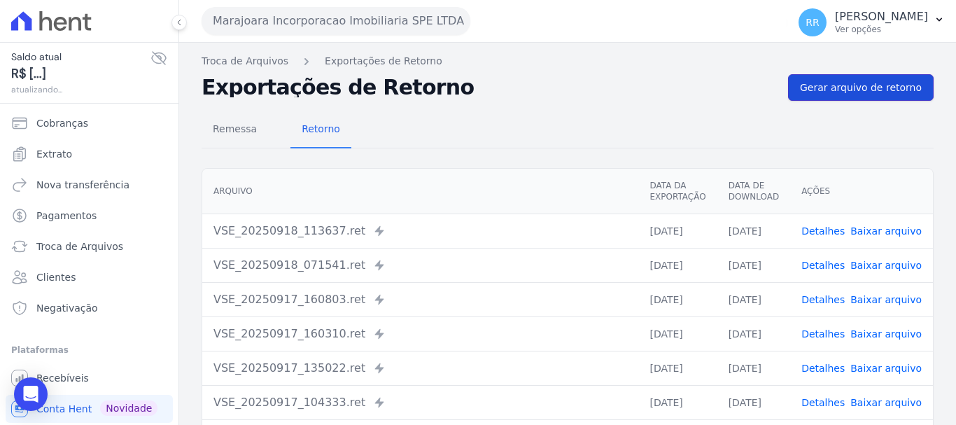
click at [843, 87] on span "Gerar arquivo de retorno" at bounding box center [861, 87] width 122 height 14
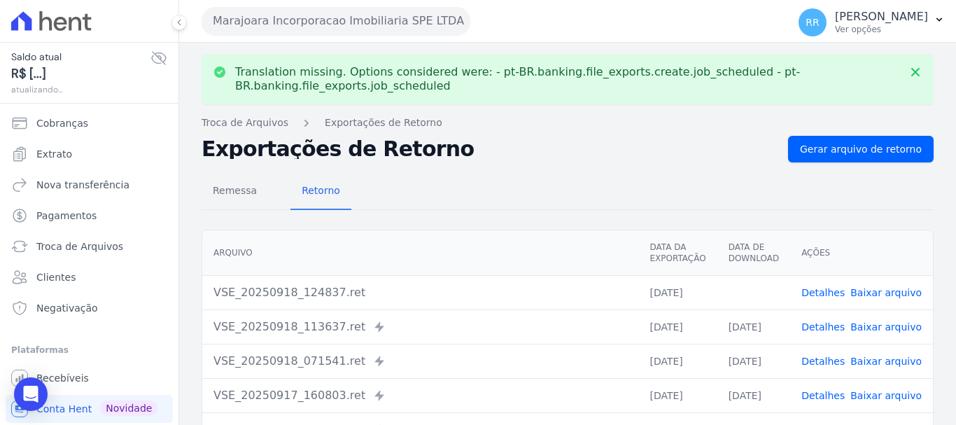
click at [868, 294] on link "Baixar arquivo" at bounding box center [885, 292] width 71 height 11
drag, startPoint x: 340, startPoint y: 27, endPoint x: 333, endPoint y: 45, distance: 18.8
click at [340, 27] on button "Marajoara Incorporacao Imobiliaria SPE LTDA" at bounding box center [336, 21] width 269 height 28
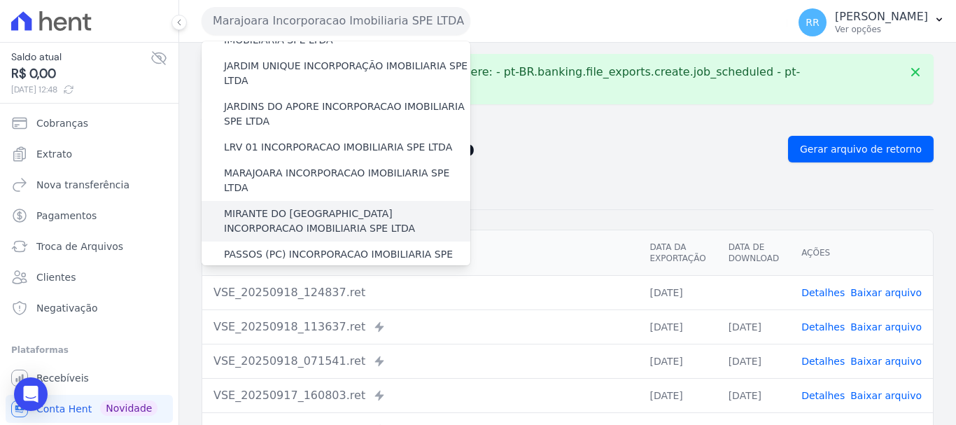
click at [319, 201] on div "MIRANTE DO [GEOGRAPHIC_DATA] INCORPORACAO IMOBILIARIA SPE LTDA" at bounding box center [336, 221] width 269 height 41
click at [309, 206] on label "MIRANTE DO [GEOGRAPHIC_DATA] INCORPORACAO IMOBILIARIA SPE LTDA" at bounding box center [347, 220] width 246 height 29
click at [0, 0] on input "MIRANTE DO [GEOGRAPHIC_DATA] INCORPORACAO IMOBILIARIA SPE LTDA" at bounding box center [0, 0] width 0 height 0
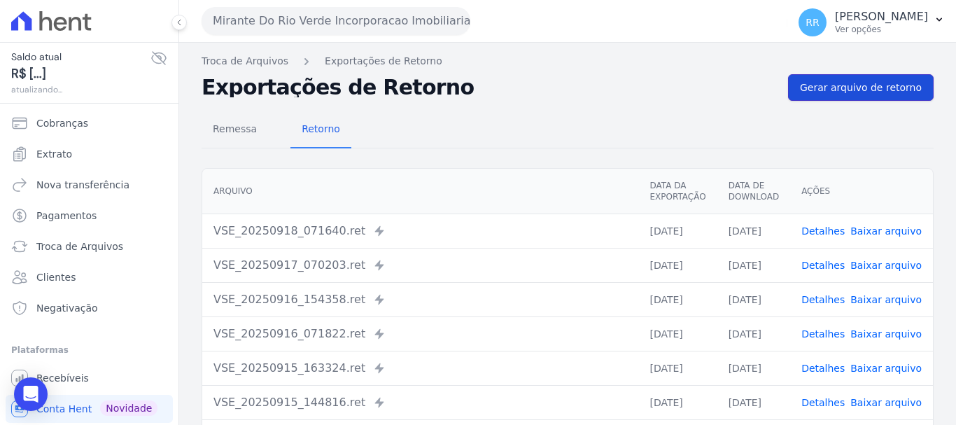
click at [824, 94] on span "Gerar arquivo de retorno" at bounding box center [861, 87] width 122 height 14
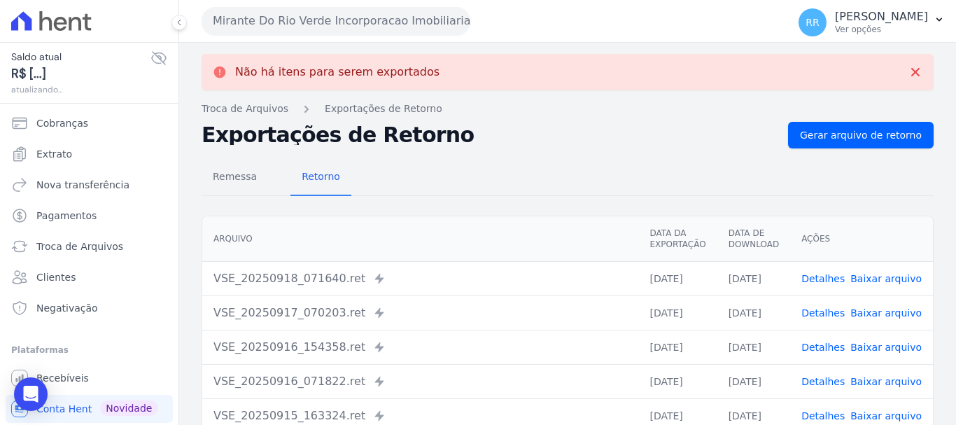
click at [360, 22] on button "Mirante Do Rio Verde Incorporacao Imobiliaria SPE LTDA" at bounding box center [336, 21] width 269 height 28
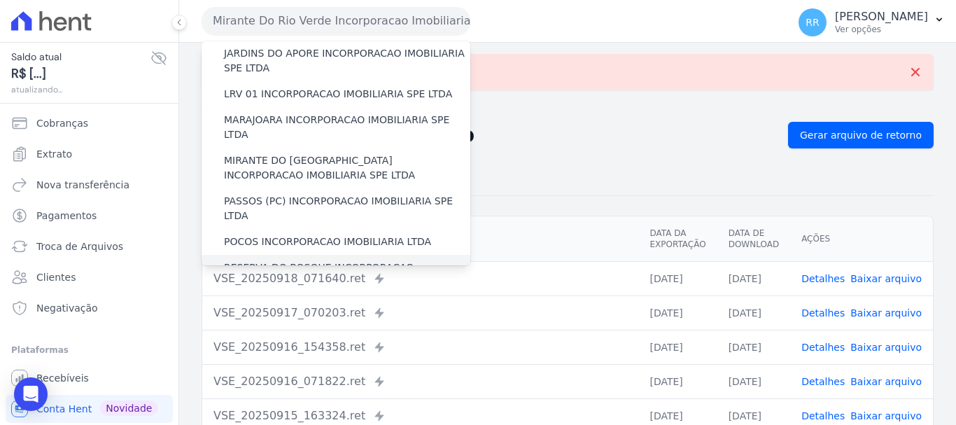
scroll to position [420, 0]
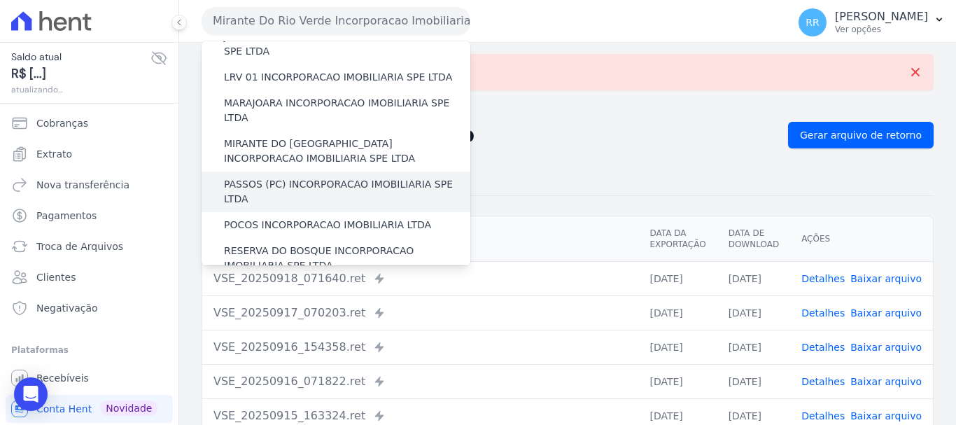
click at [263, 171] on div "PASSOS (PC) INCORPORACAO IMOBILIARIA SPE LTDA" at bounding box center [336, 191] width 269 height 41
click at [264, 177] on label "PASSOS (PC) INCORPORACAO IMOBILIARIA SPE LTDA" at bounding box center [347, 191] width 246 height 29
click at [0, 0] on input "PASSOS (PC) INCORPORACAO IMOBILIARIA SPE LTDA" at bounding box center [0, 0] width 0 height 0
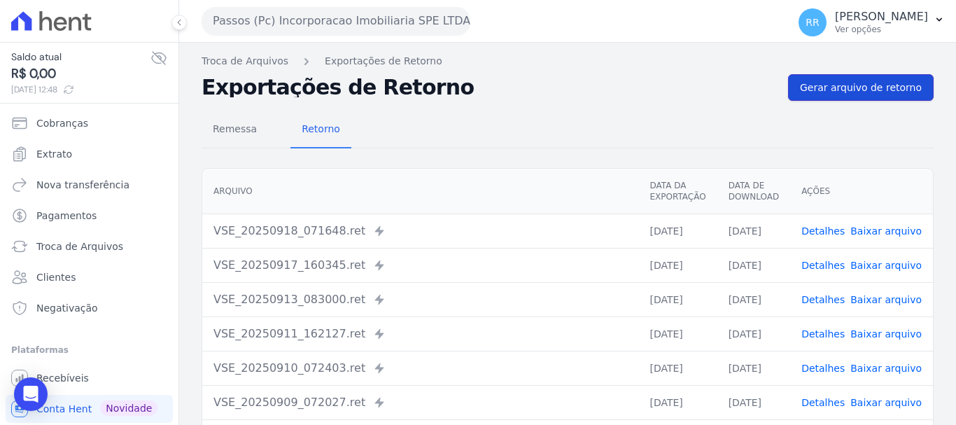
click at [840, 97] on link "Gerar arquivo de retorno" at bounding box center [861, 87] width 146 height 27
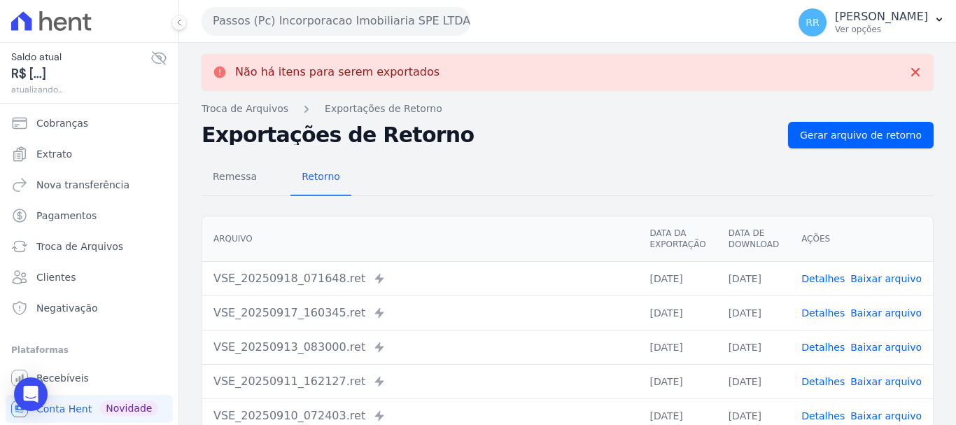
click at [297, 22] on button "Passos (Pc) Incorporacao Imobiliaria SPE LTDA" at bounding box center [336, 21] width 269 height 28
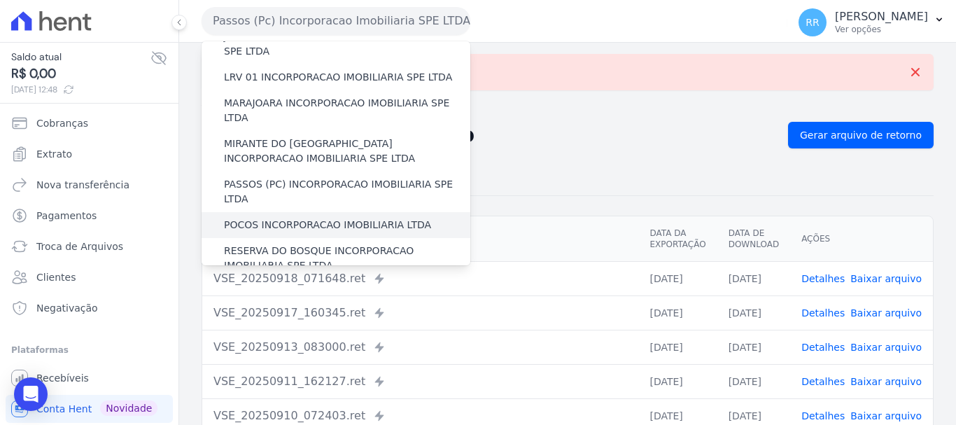
click at [306, 212] on div "POCOS INCORPORACAO IMOBILIARIA LTDA" at bounding box center [336, 225] width 269 height 26
click at [312, 218] on label "POCOS INCORPORACAO IMOBILIARIA LTDA" at bounding box center [327, 225] width 207 height 15
click at [0, 0] on input "POCOS INCORPORACAO IMOBILIARIA LTDA" at bounding box center [0, 0] width 0 height 0
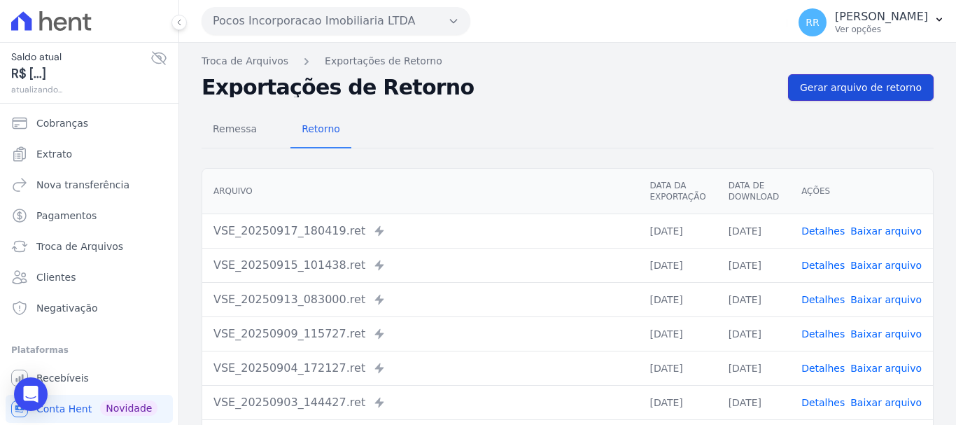
click at [846, 81] on span "Gerar arquivo de retorno" at bounding box center [861, 87] width 122 height 14
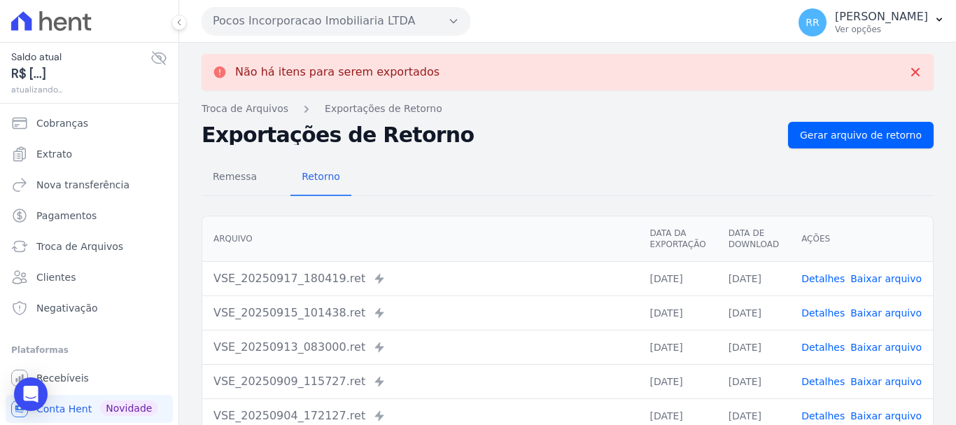
click at [312, 27] on button "Pocos Incorporacao Imobiliaria LTDA" at bounding box center [336, 21] width 269 height 28
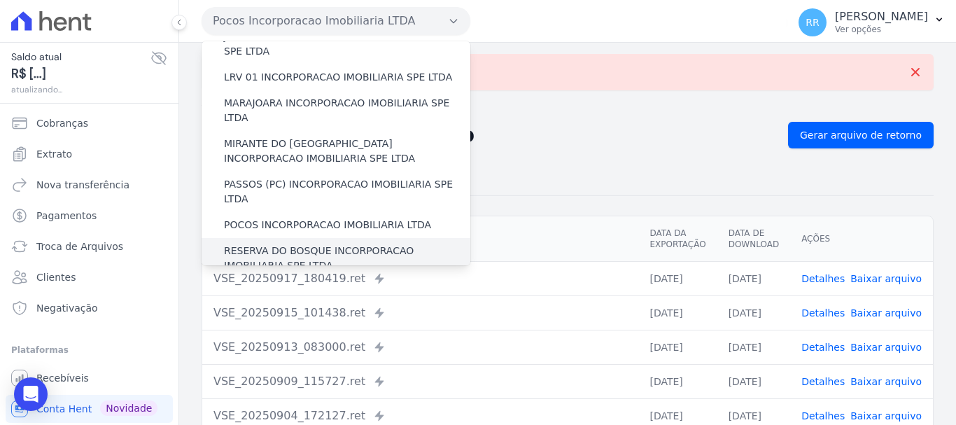
click at [286, 244] on label "RESERVA DO BOSQUE INCORPORACAO IMOBILIARIA SPE LTDA" at bounding box center [347, 258] width 246 height 29
click at [0, 0] on input "RESERVA DO BOSQUE INCORPORACAO IMOBILIARIA SPE LTDA" at bounding box center [0, 0] width 0 height 0
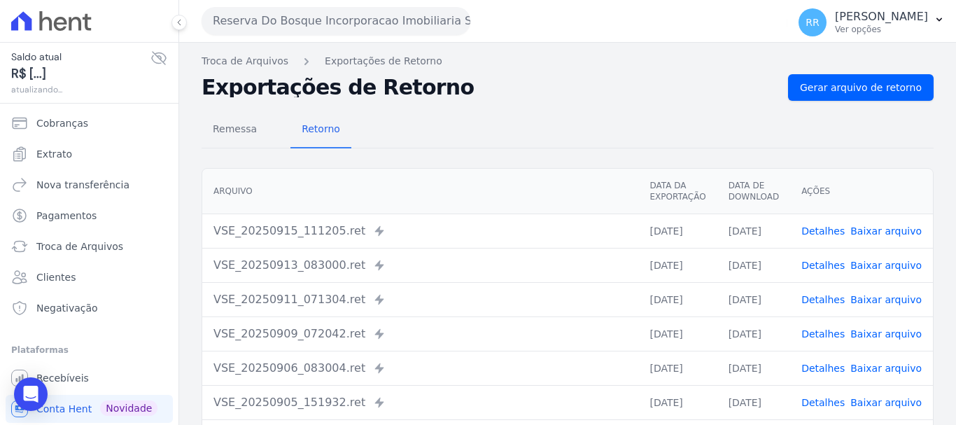
click at [844, 111] on div "Remessa Retorno [GEOGRAPHIC_DATA] Data da Exportação Data de Download Ações VSE…" at bounding box center [568, 354] width 732 height 506
click at [842, 92] on span "Gerar arquivo de retorno" at bounding box center [861, 87] width 122 height 14
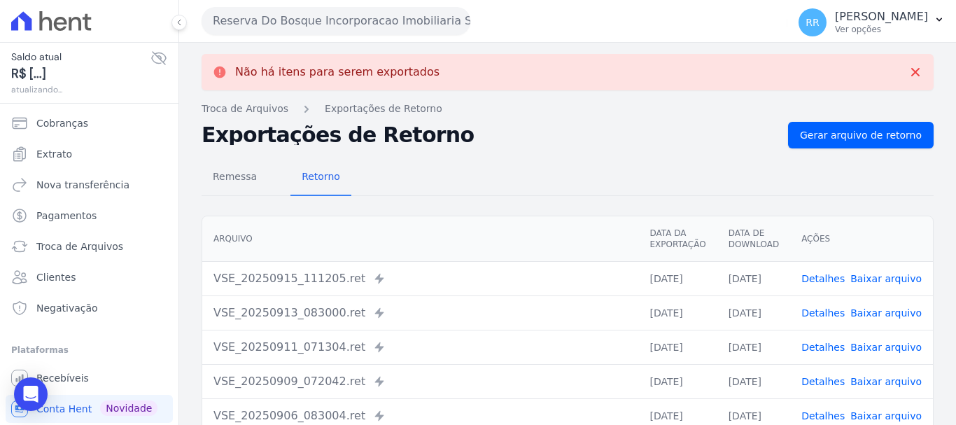
click at [269, 29] on button "Reserva Do Bosque Incorporacao Imobiliaria SPE LTDA" at bounding box center [336, 21] width 269 height 28
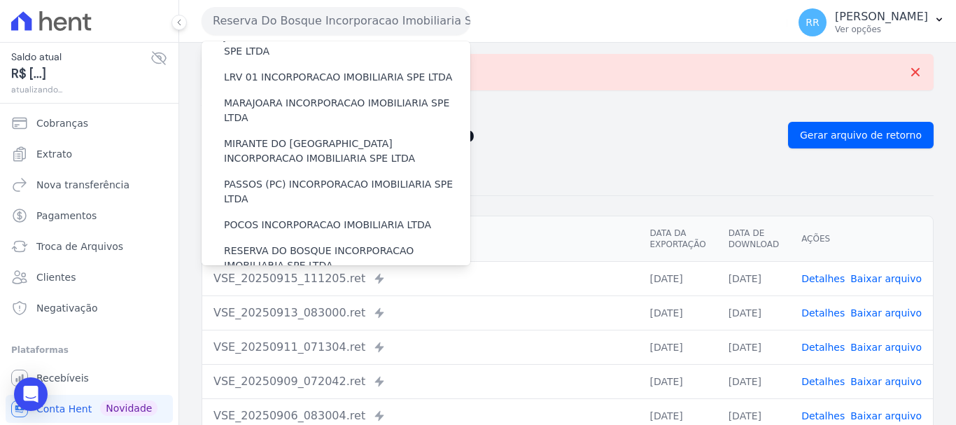
click at [313, 284] on label "RONDONOPOLIS 1 INCORPORAÇÃO IMOBILIÁRIA SPE LTDA" at bounding box center [347, 298] width 246 height 29
click at [0, 0] on input "RONDONOPOLIS 1 INCORPORAÇÃO IMOBILIÁRIA SPE LTDA" at bounding box center [0, 0] width 0 height 0
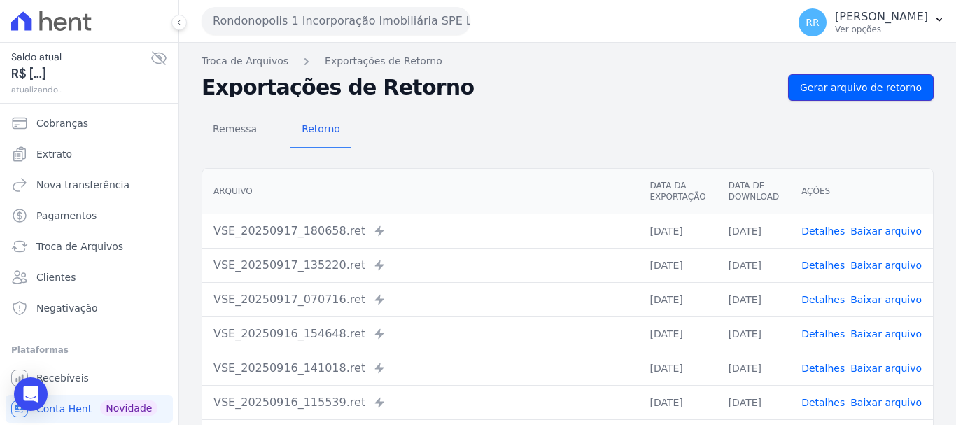
drag, startPoint x: 818, startPoint y: 98, endPoint x: 604, endPoint y: 98, distance: 214.1
click at [818, 98] on link "Gerar arquivo de retorno" at bounding box center [861, 87] width 146 height 27
click at [523, 120] on div "Remessa Retorno" at bounding box center [568, 130] width 732 height 36
drag, startPoint x: 868, startPoint y: 92, endPoint x: 686, endPoint y: 92, distance: 181.2
click at [868, 92] on span "Gerar arquivo de retorno" at bounding box center [861, 87] width 122 height 14
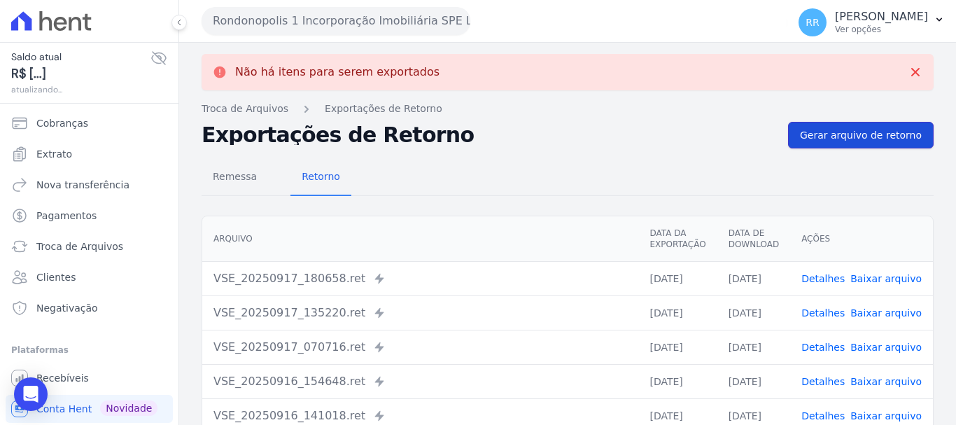
click at [875, 132] on span "Gerar arquivo de retorno" at bounding box center [861, 135] width 122 height 14
click at [348, 20] on button "Rondonopolis 1 Incorporação Imobiliária SPE LTDA" at bounding box center [336, 21] width 269 height 28
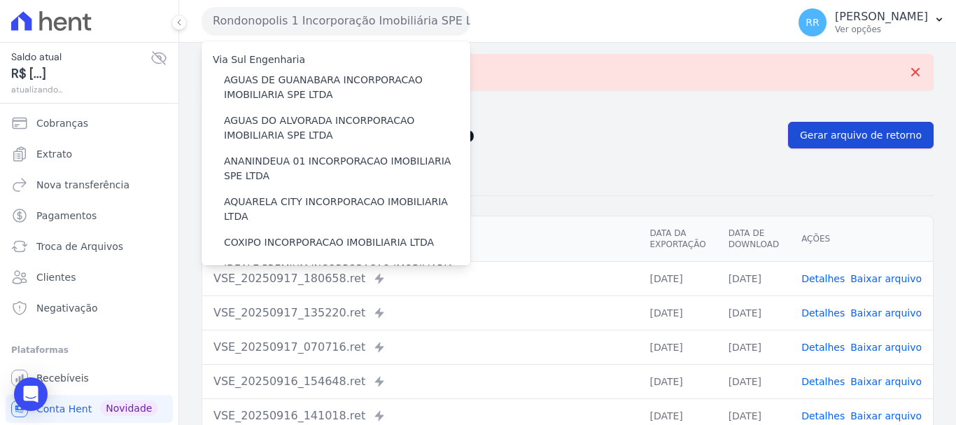
click at [866, 143] on link "Gerar arquivo de retorno" at bounding box center [861, 135] width 146 height 27
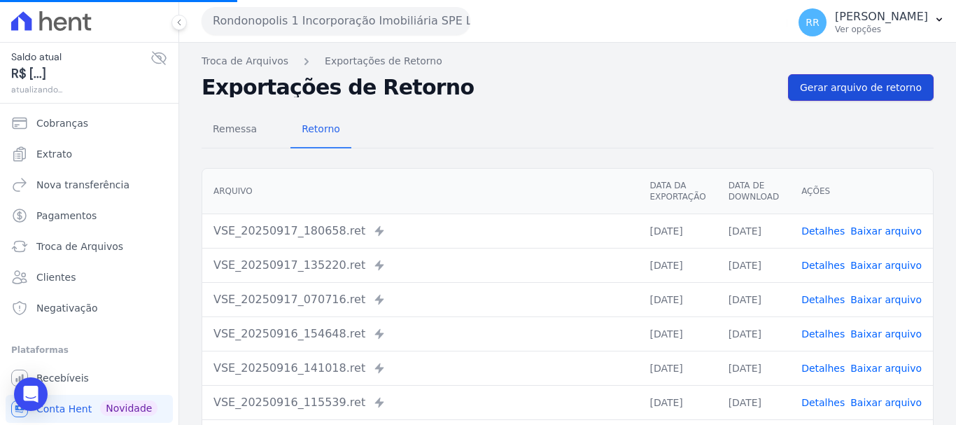
click at [867, 97] on link "Gerar arquivo de retorno" at bounding box center [861, 87] width 146 height 27
click at [839, 80] on link "Gerar arquivo de retorno" at bounding box center [861, 87] width 146 height 27
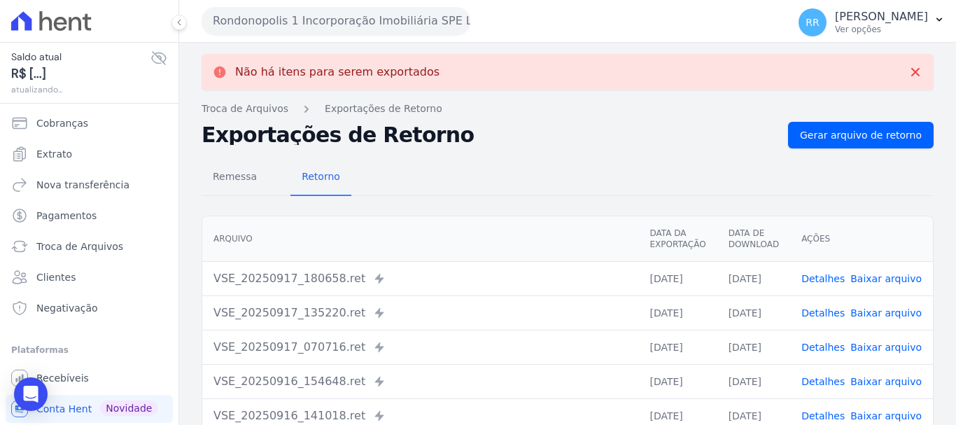
drag, startPoint x: 251, startPoint y: 3, endPoint x: 262, endPoint y: 16, distance: 16.9
click at [251, 3] on div "Rondonopolis 1 Incorporação Imobiliária SPE LTDA Via Sul Engenharia AGUAS DE GU…" at bounding box center [492, 20] width 580 height 43
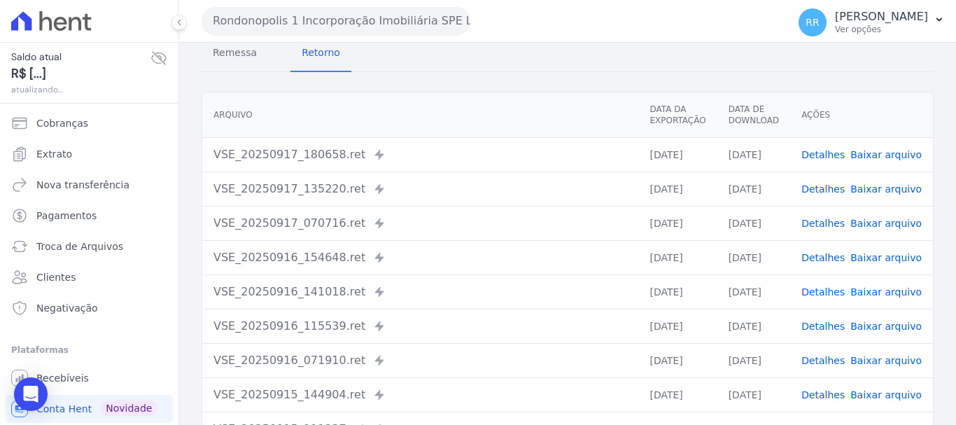
scroll to position [241, 0]
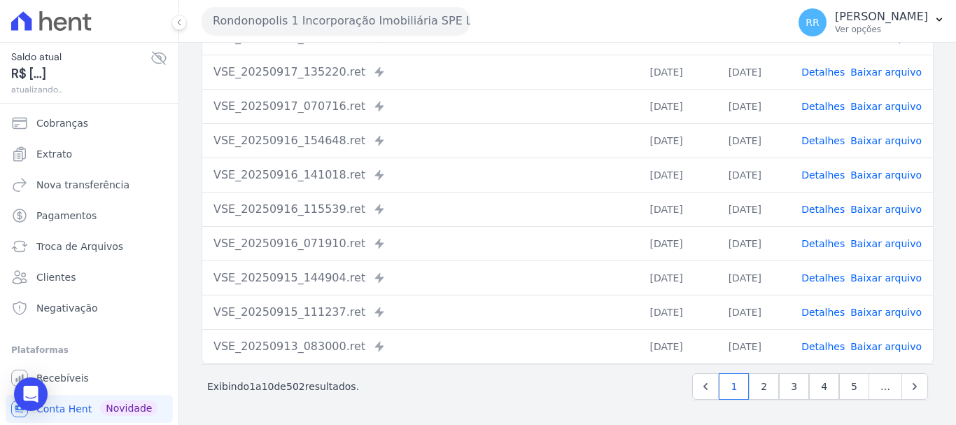
click at [328, 24] on button "Rondonopolis 1 Incorporação Imobiliária SPE LTDA" at bounding box center [336, 21] width 269 height 28
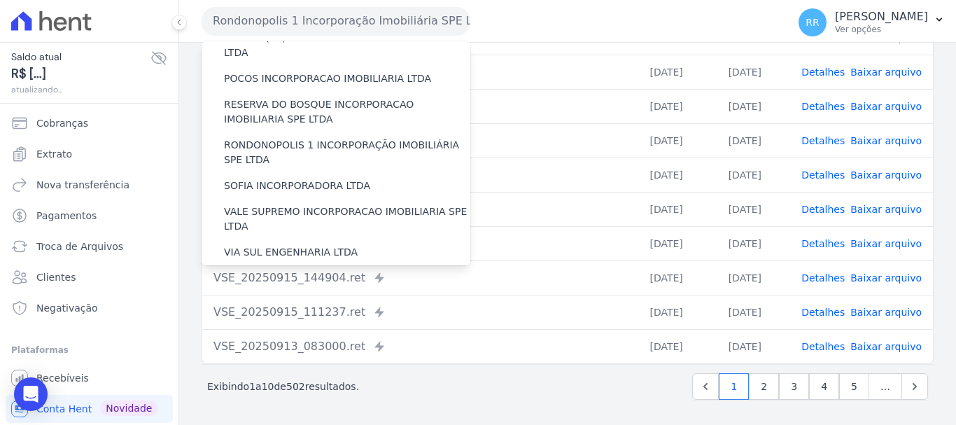
scroll to position [541, 0]
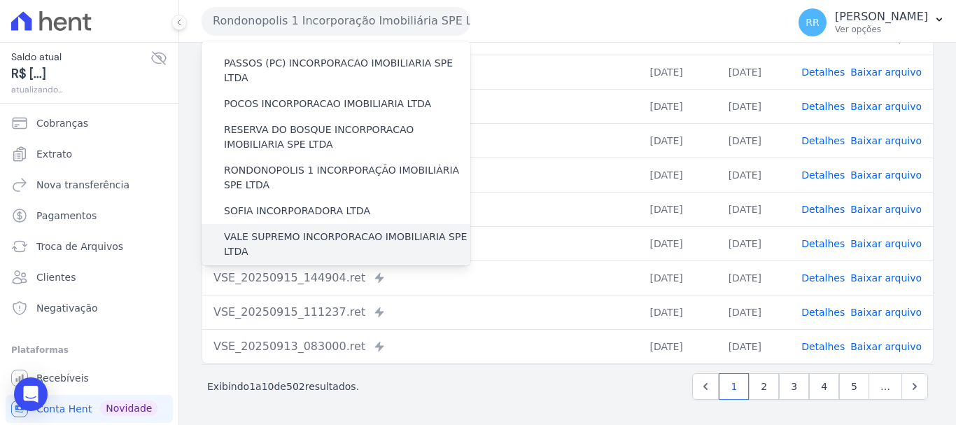
click at [329, 230] on label "VALE SUPREMO INCORPORACAO IMOBILIARIA SPE LTDA" at bounding box center [347, 244] width 246 height 29
click at [0, 0] on input "VALE SUPREMO INCORPORACAO IMOBILIARIA SPE LTDA" at bounding box center [0, 0] width 0 height 0
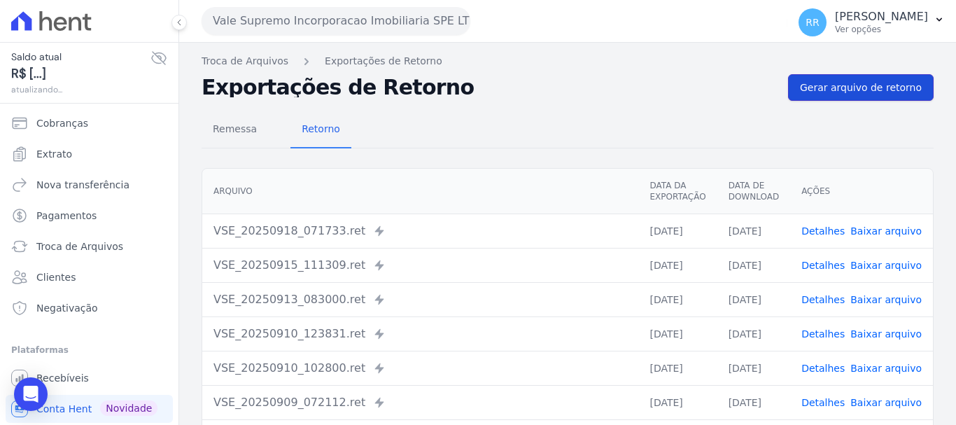
click at [821, 84] on span "Gerar arquivo de retorno" at bounding box center [861, 87] width 122 height 14
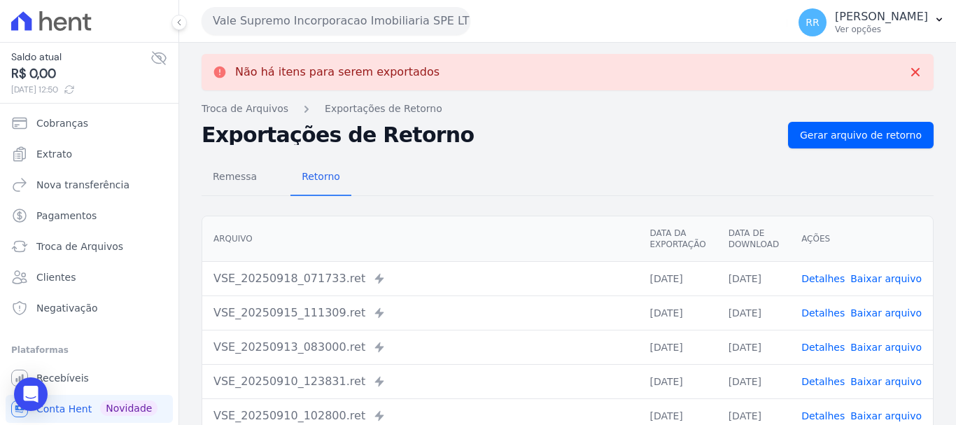
click at [350, 25] on button "Vale Supremo Incorporacao Imobiliaria SPE LTDA" at bounding box center [336, 21] width 269 height 28
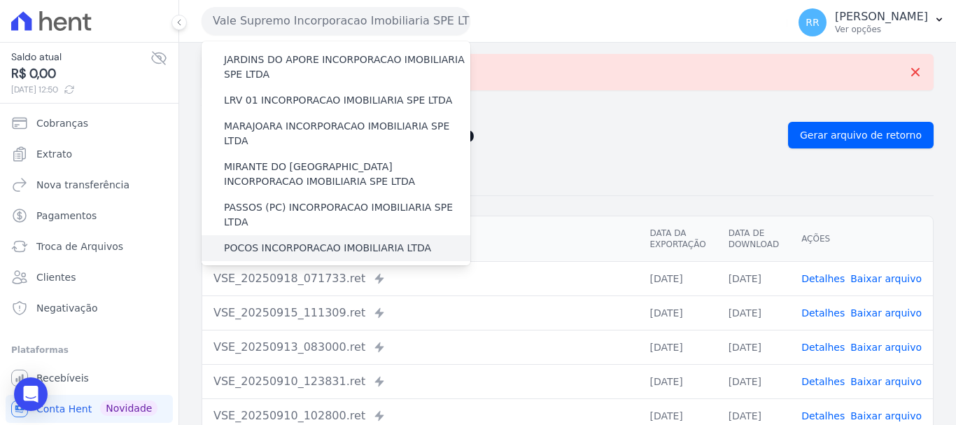
scroll to position [490, 0]
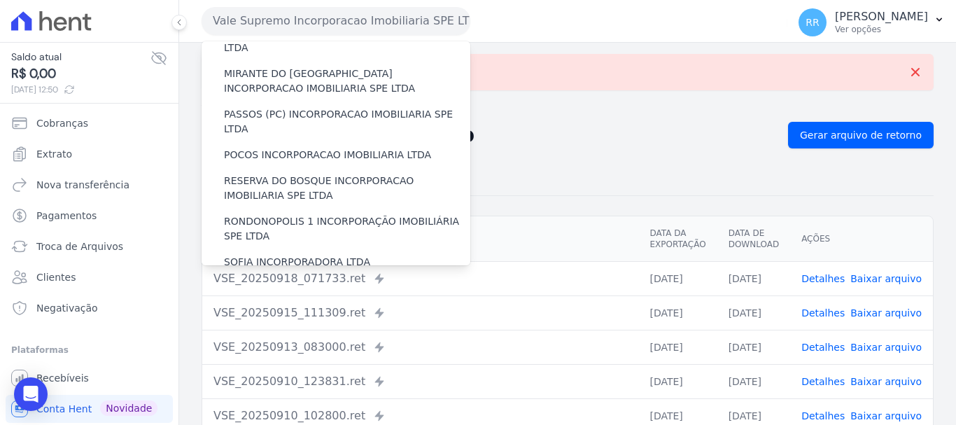
click at [281, 321] on label "VIA SUL ENGENHARIA LTDA" at bounding box center [291, 328] width 134 height 15
click at [0, 0] on input "VIA SUL ENGENHARIA LTDA" at bounding box center [0, 0] width 0 height 0
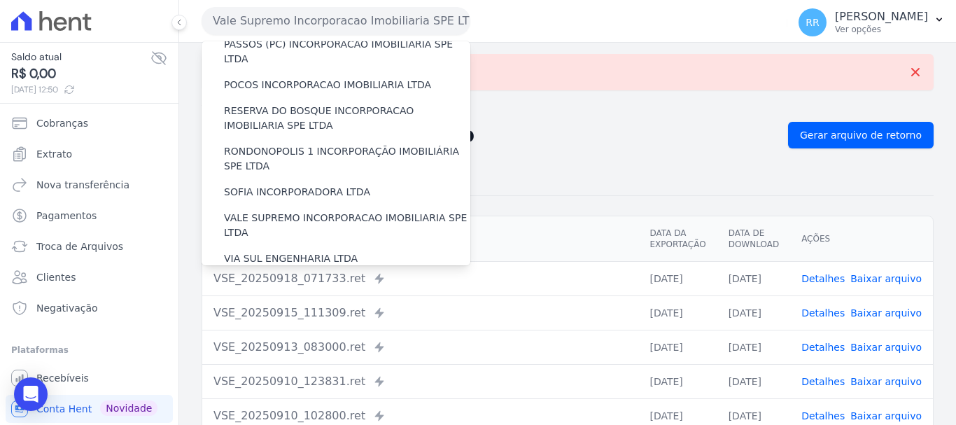
scroll to position [36, 0]
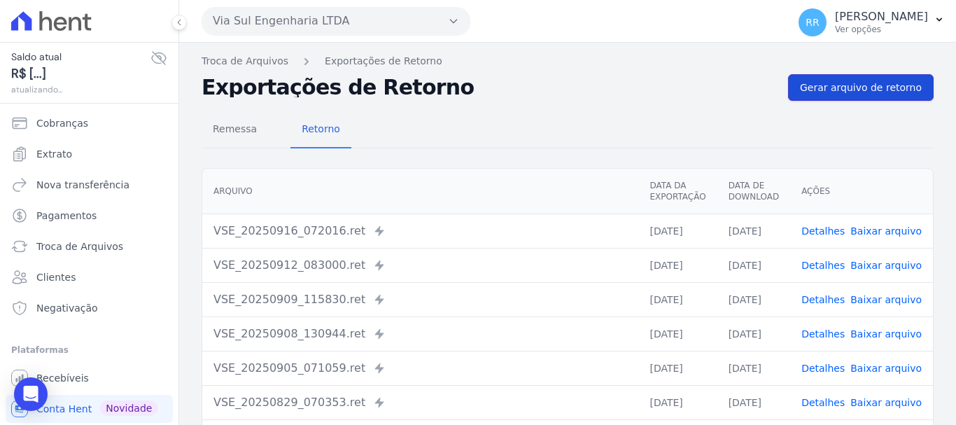
click at [878, 92] on span "Gerar arquivo de retorno" at bounding box center [861, 87] width 122 height 14
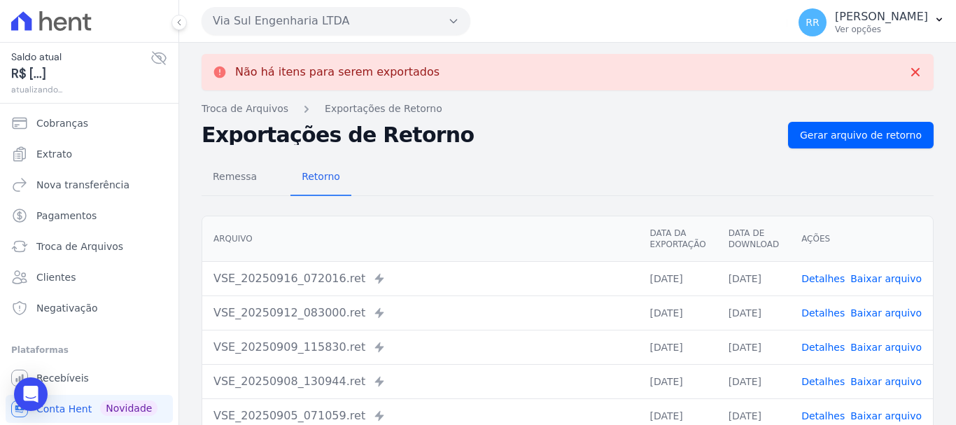
click at [380, 18] on button "Via Sul Engenharia LTDA" at bounding box center [336, 21] width 269 height 28
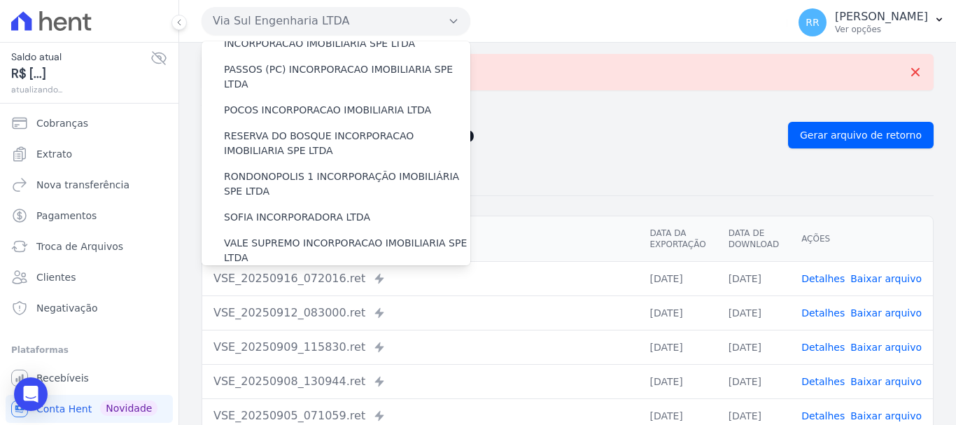
scroll to position [560, 0]
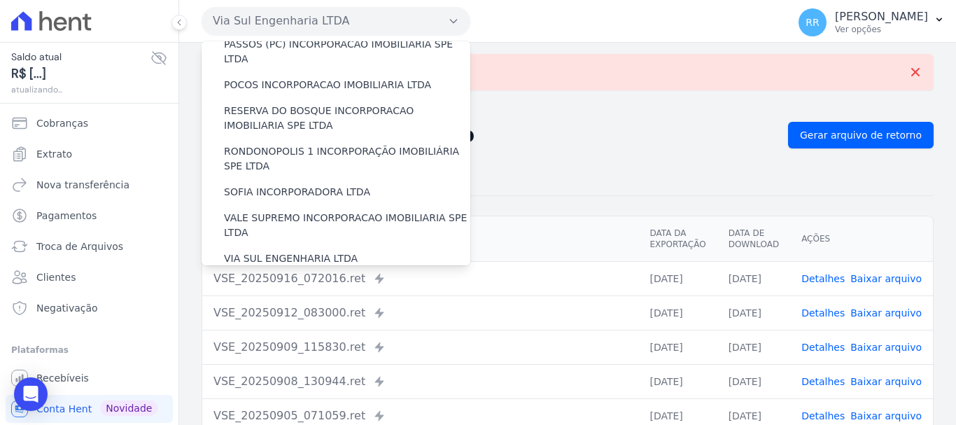
click at [318, 277] on label "VILLA ATLANTICA INCORPORACAO IMOBILIARIA SPE LTDA" at bounding box center [347, 291] width 246 height 29
click at [0, 0] on input "VILLA ATLANTICA INCORPORACAO IMOBILIARIA SPE LTDA" at bounding box center [0, 0] width 0 height 0
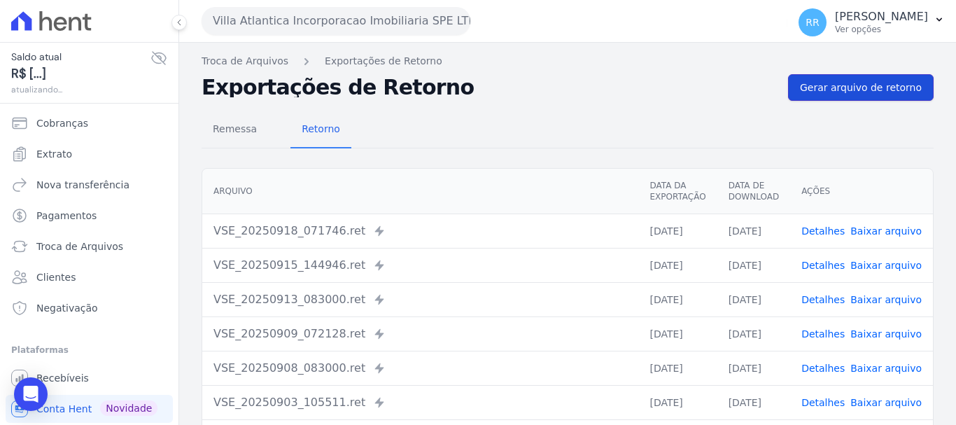
click at [868, 93] on span "Gerar arquivo de retorno" at bounding box center [861, 87] width 122 height 14
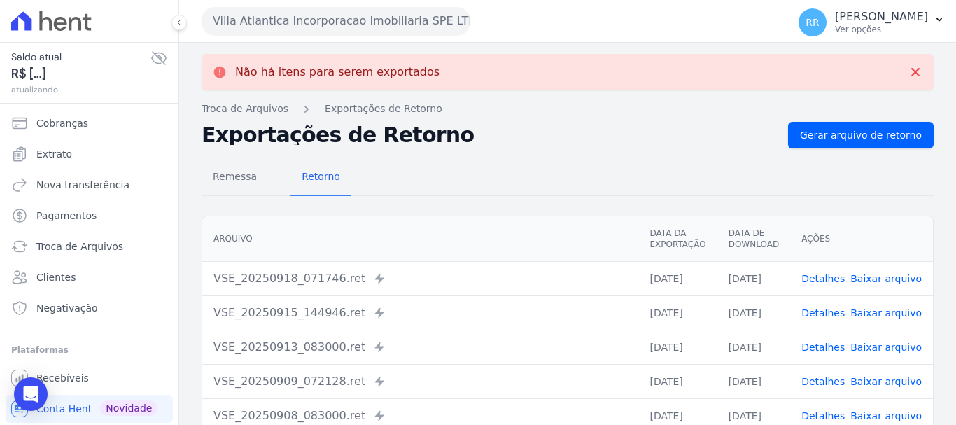
click at [374, 31] on button "Villa Atlantica Incorporacao Imobiliaria SPE LTDA" at bounding box center [336, 21] width 269 height 28
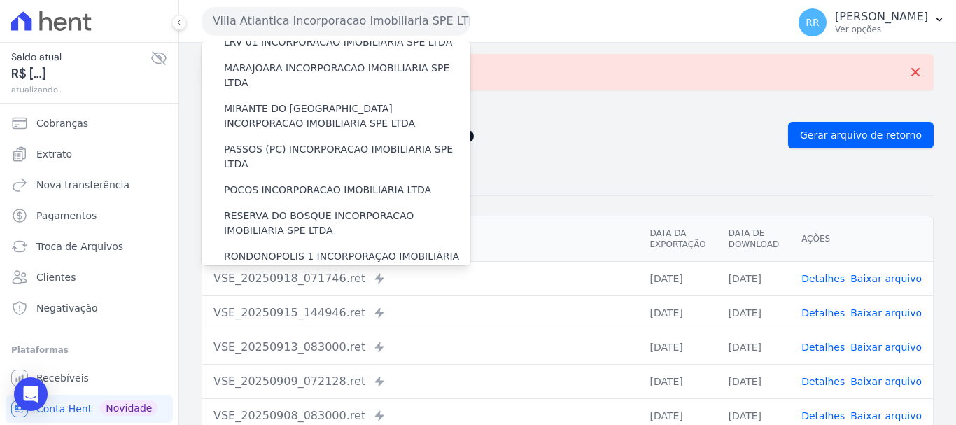
scroll to position [611, 0]
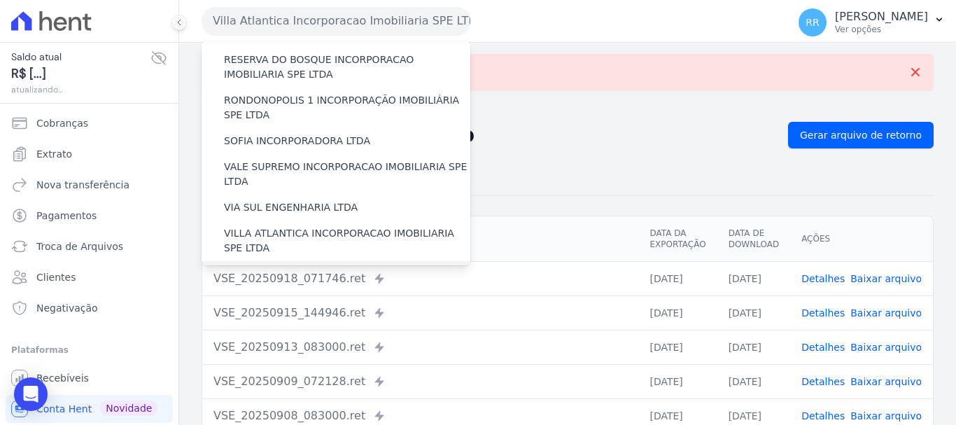
click at [302, 267] on label "[GEOGRAPHIC_DATA] INCORPORACAO IMOBILIARIA SPE LTDA" at bounding box center [347, 281] width 246 height 29
click at [0, 0] on input "[GEOGRAPHIC_DATA] INCORPORACAO IMOBILIARIA SPE LTDA" at bounding box center [0, 0] width 0 height 0
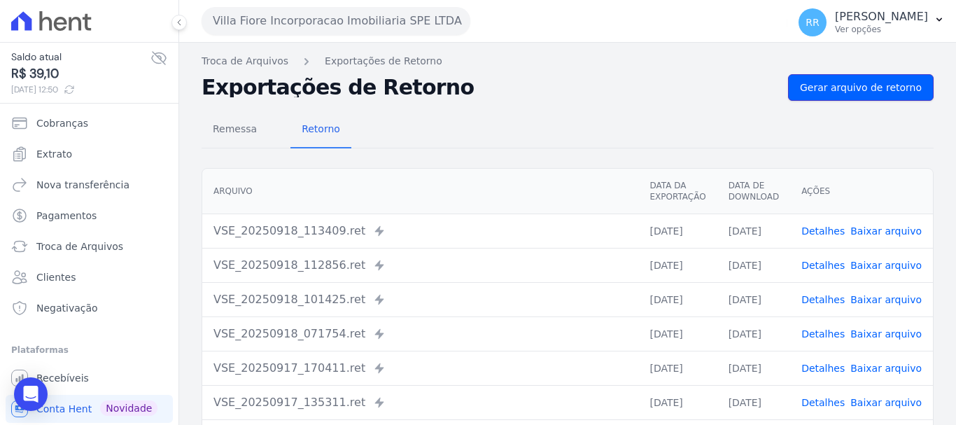
drag, startPoint x: 846, startPoint y: 85, endPoint x: 602, endPoint y: 84, distance: 243.5
click at [846, 85] on span "Gerar arquivo de retorno" at bounding box center [861, 87] width 122 height 14
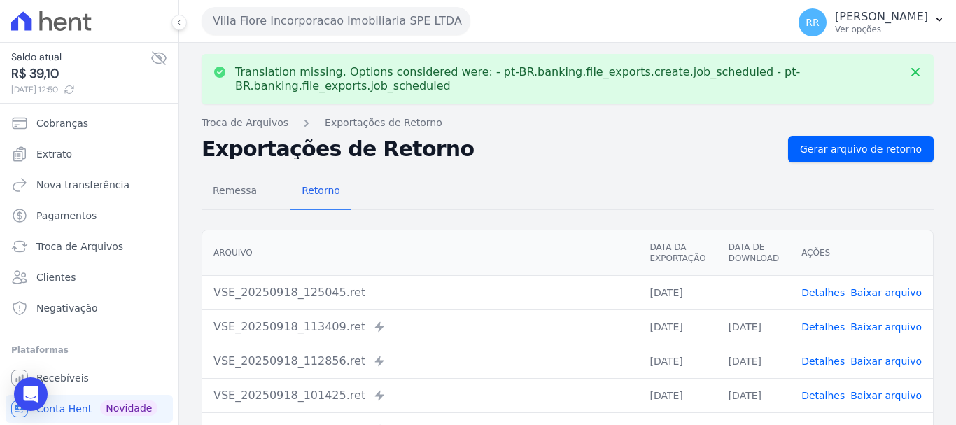
click at [888, 293] on link "Baixar arquivo" at bounding box center [885, 292] width 71 height 11
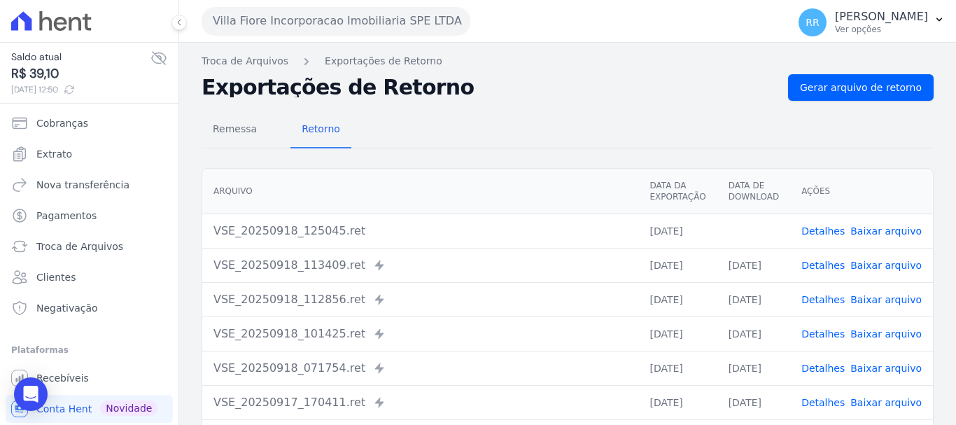
click at [357, 25] on button "Villa Fiore Incorporacao Imobiliaria SPE LTDA" at bounding box center [336, 21] width 269 height 28
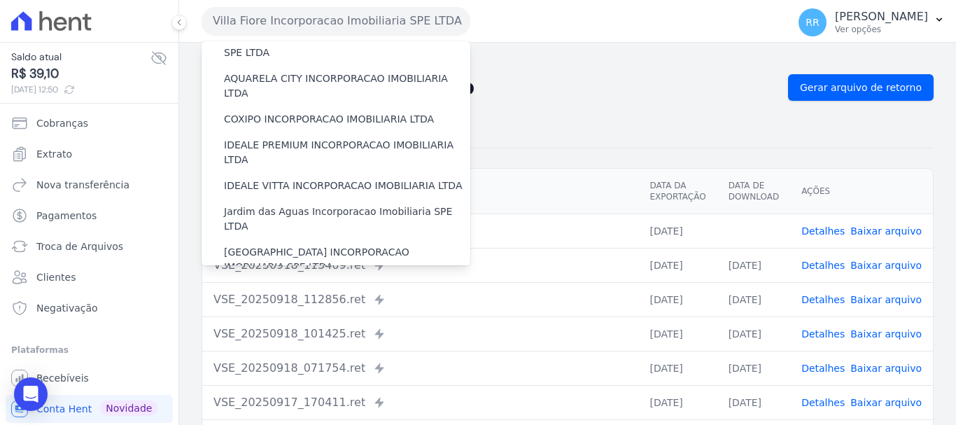
scroll to position [0, 0]
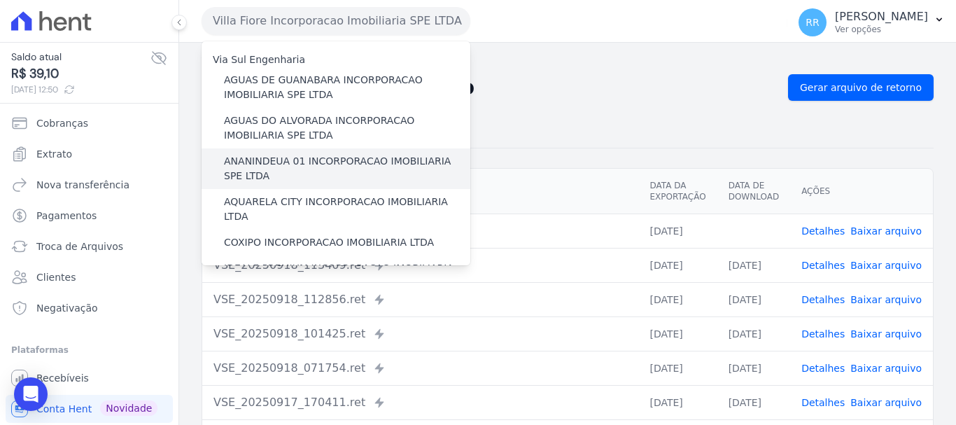
click at [355, 181] on label "ANANINDEUA 01 INCORPORACAO IMOBILIARIA SPE LTDA" at bounding box center [347, 168] width 246 height 29
click at [0, 0] on input "ANANINDEUA 01 INCORPORACAO IMOBILIARIA SPE LTDA" at bounding box center [0, 0] width 0 height 0
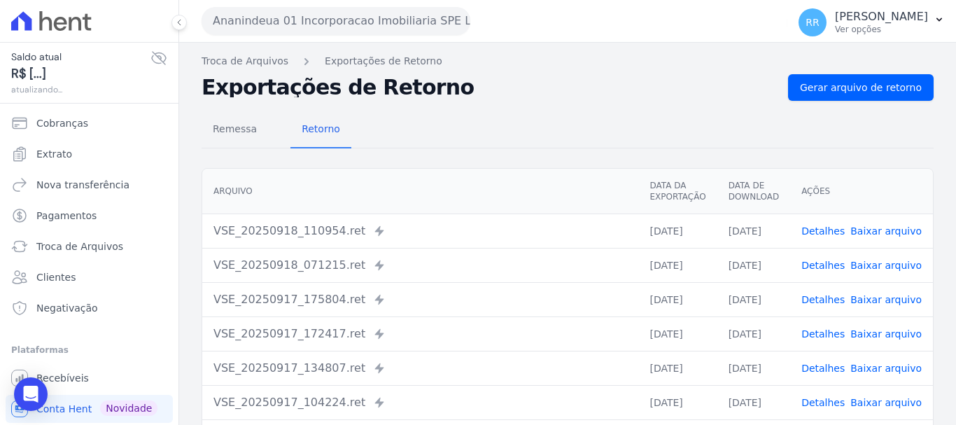
click at [864, 104] on div "Remessa Retorno Arquivo Data da Exportação Data de Download Ações VSE_20250918_…" at bounding box center [568, 354] width 732 height 506
click at [864, 94] on link "Gerar arquivo de retorno" at bounding box center [861, 87] width 146 height 27
click at [287, 29] on button "Ananindeua 01 Incorporacao Imobiliaria SPE LTDA" at bounding box center [336, 21] width 269 height 28
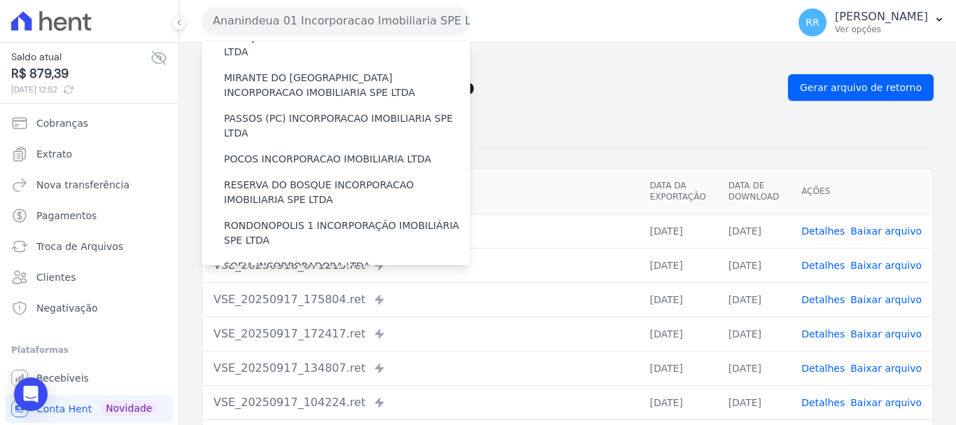
scroll to position [611, 0]
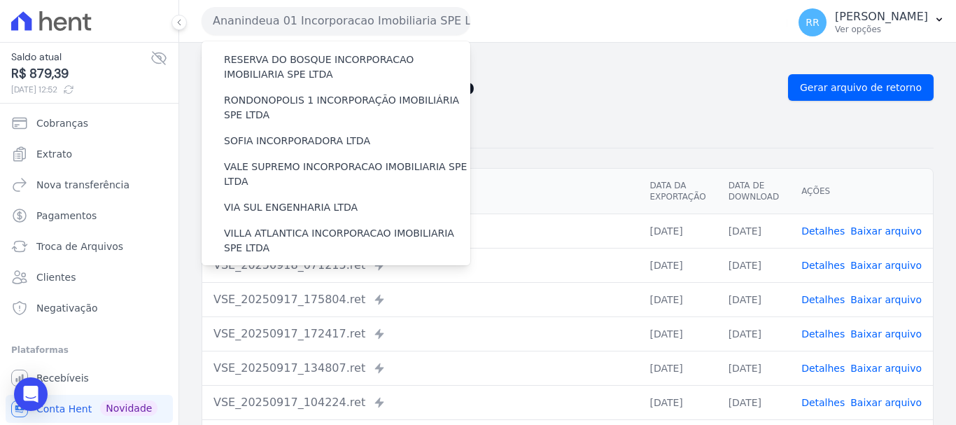
click at [269, 307] on label "VILLA TROPICAL INCORPORAÇÃO IMOBILIÁRIA SPE LTDA" at bounding box center [347, 321] width 246 height 29
click at [0, 0] on input "VILLA TROPICAL INCORPORAÇÃO IMOBILIÁRIA SPE LTDA" at bounding box center [0, 0] width 0 height 0
click at [283, 302] on div "VILLA TROPICAL INCORPORAÇÃO IMOBILIÁRIA SPE LTDA" at bounding box center [336, 322] width 269 height 41
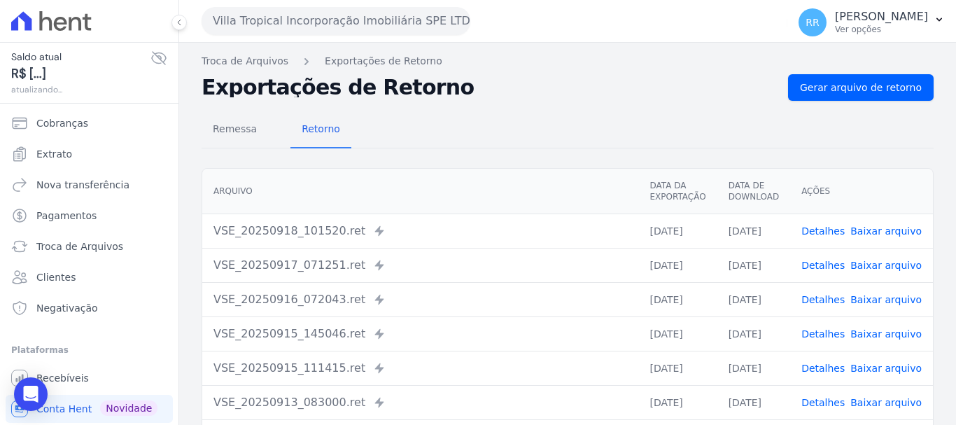
click at [295, 201] on th "Arquivo" at bounding box center [420, 191] width 436 height 45
click at [254, 24] on button "Villa Tropical Incorporação Imobiliária SPE LTDA" at bounding box center [336, 21] width 269 height 28
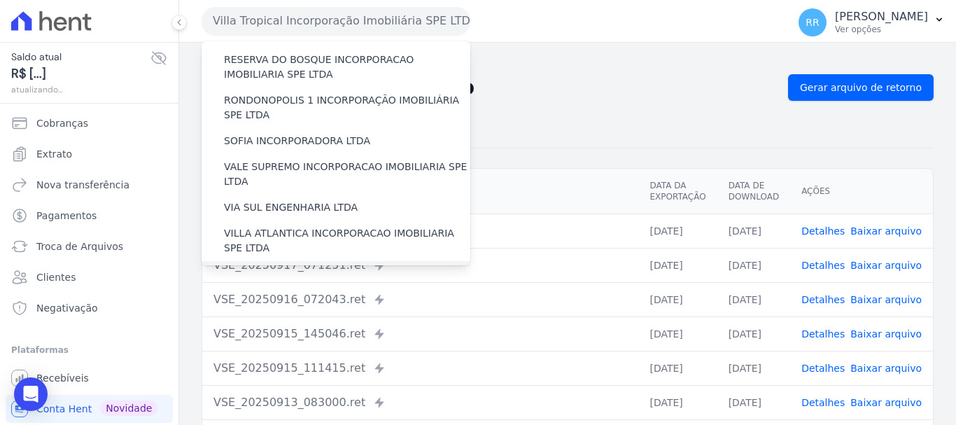
click at [301, 267] on label "[GEOGRAPHIC_DATA] INCORPORACAO IMOBILIARIA SPE LTDA" at bounding box center [347, 281] width 246 height 29
click at [0, 0] on input "[GEOGRAPHIC_DATA] INCORPORACAO IMOBILIARIA SPE LTDA" at bounding box center [0, 0] width 0 height 0
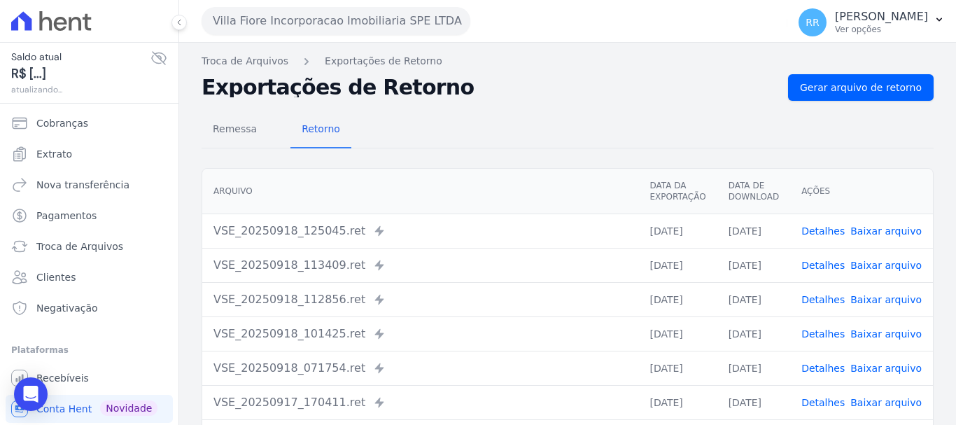
click at [868, 230] on link "Baixar arquivo" at bounding box center [885, 230] width 71 height 11
drag, startPoint x: 834, startPoint y: 237, endPoint x: 819, endPoint y: 233, distance: 15.8
click at [834, 237] on link "Detalhes" at bounding box center [822, 230] width 43 height 11
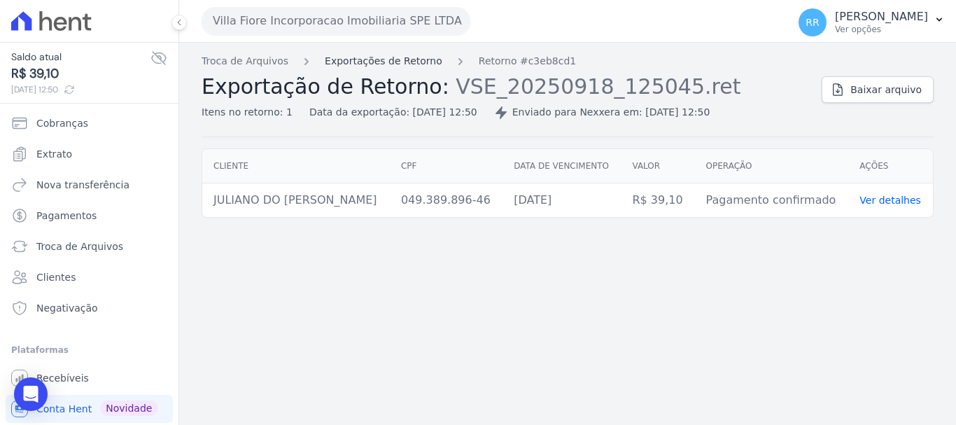
click at [423, 60] on link "Exportações de Retorno" at bounding box center [384, 61] width 118 height 15
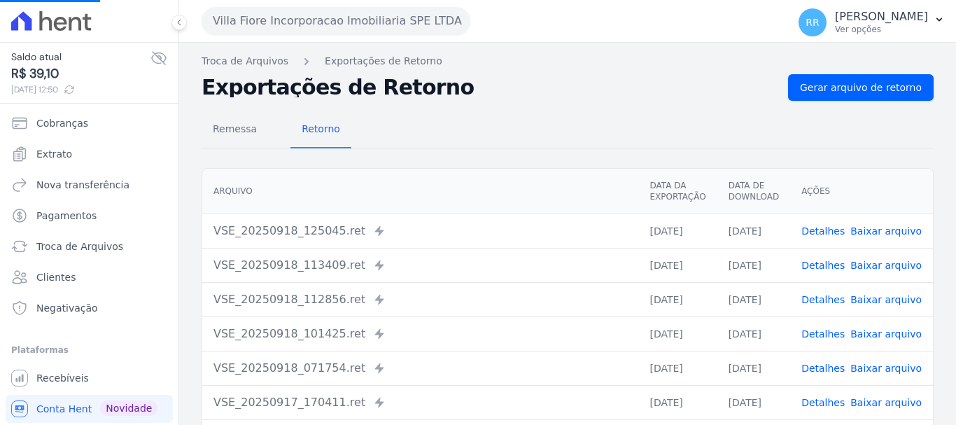
drag, startPoint x: 803, startPoint y: 267, endPoint x: 822, endPoint y: 269, distance: 18.4
click at [803, 267] on td "Detalhes Baixar arquivo" at bounding box center [861, 265] width 143 height 34
click at [831, 265] on link "Detalhes" at bounding box center [822, 265] width 43 height 11
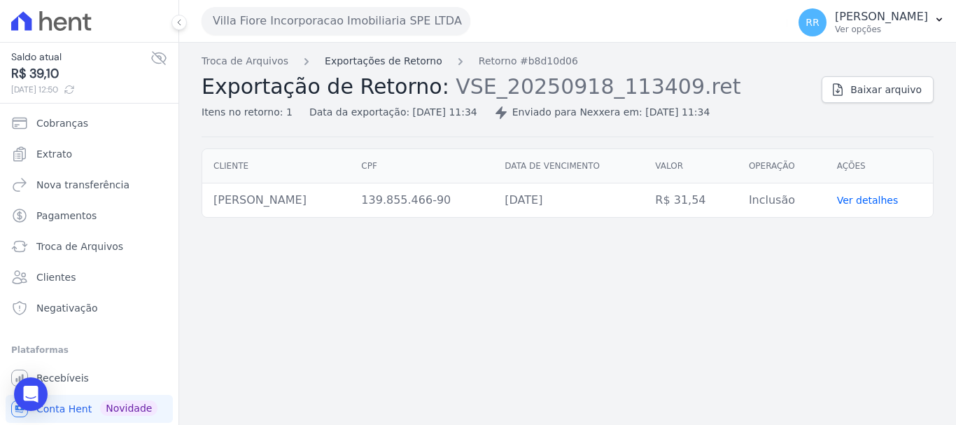
click at [395, 62] on link "Exportações de Retorno" at bounding box center [384, 61] width 118 height 15
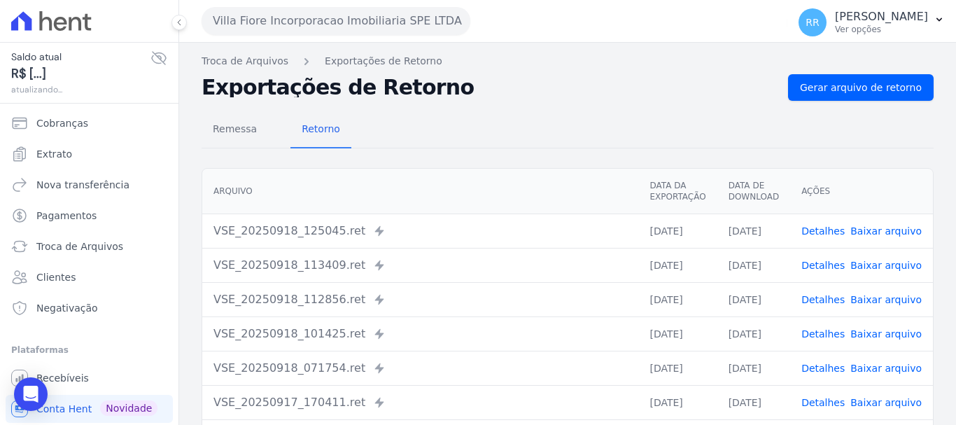
click at [812, 299] on link "Detalhes" at bounding box center [822, 299] width 43 height 11
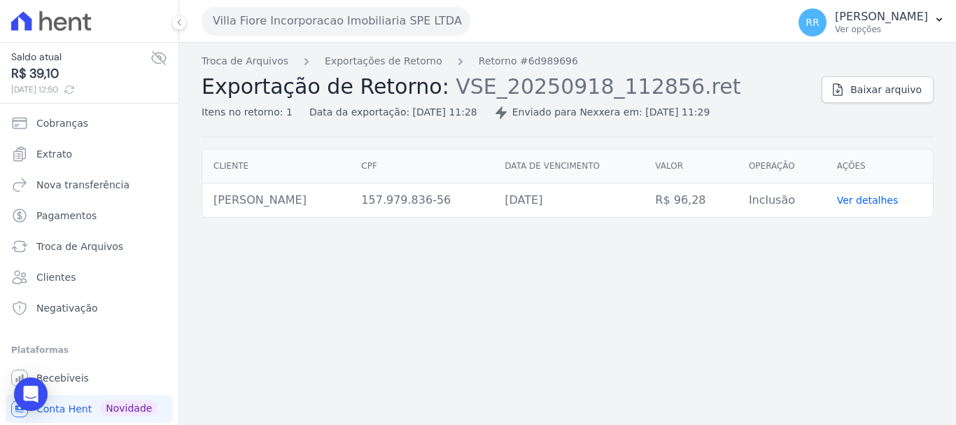
click at [367, 69] on div "Troca de Arquivos Exportações de Retorno Retorno #6d989696 Exportação de Retorn…" at bounding box center [506, 87] width 609 height 66
click at [401, 64] on link "Exportações de Retorno" at bounding box center [384, 61] width 118 height 15
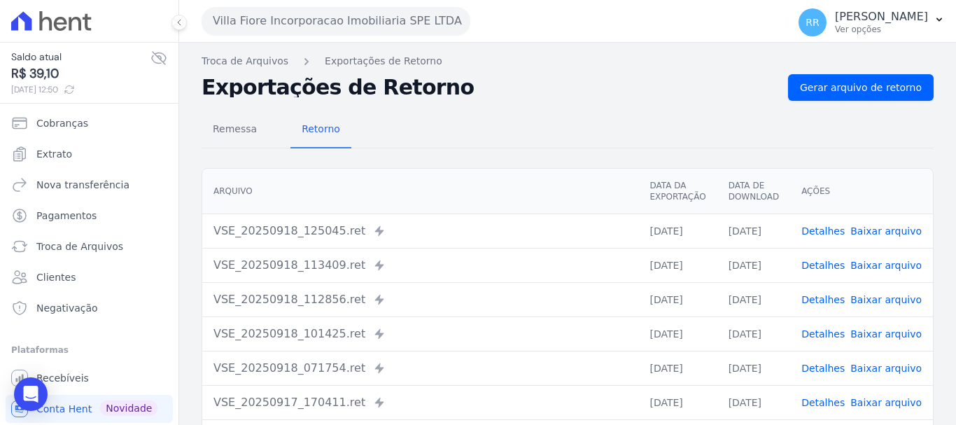
drag, startPoint x: 820, startPoint y: 323, endPoint x: 820, endPoint y: 333, distance: 9.8
click at [820, 326] on td "Detalhes Baixar arquivo" at bounding box center [861, 333] width 143 height 34
click at [820, 334] on link "Detalhes" at bounding box center [822, 333] width 43 height 11
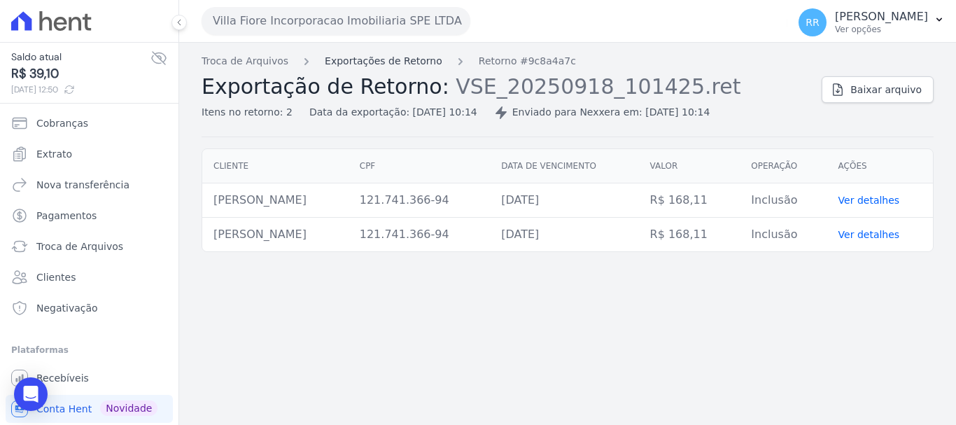
click at [402, 62] on link "Exportações de Retorno" at bounding box center [384, 61] width 118 height 15
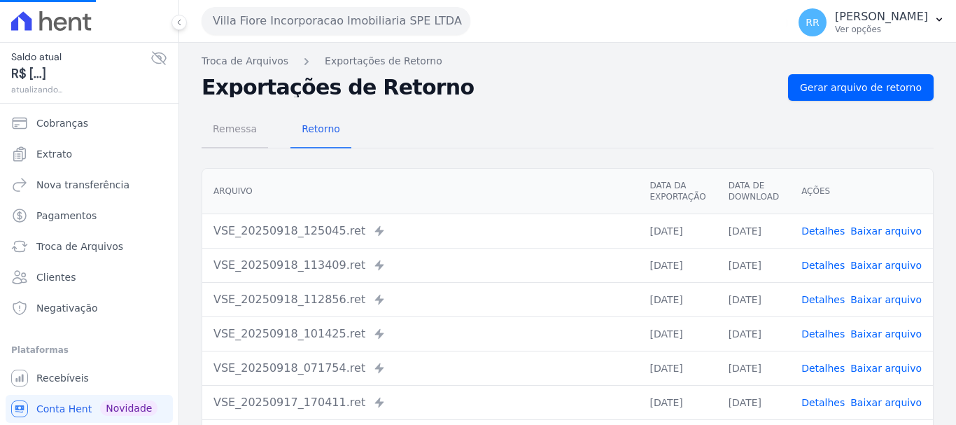
click at [246, 130] on span "Remessa" at bounding box center [234, 129] width 61 height 28
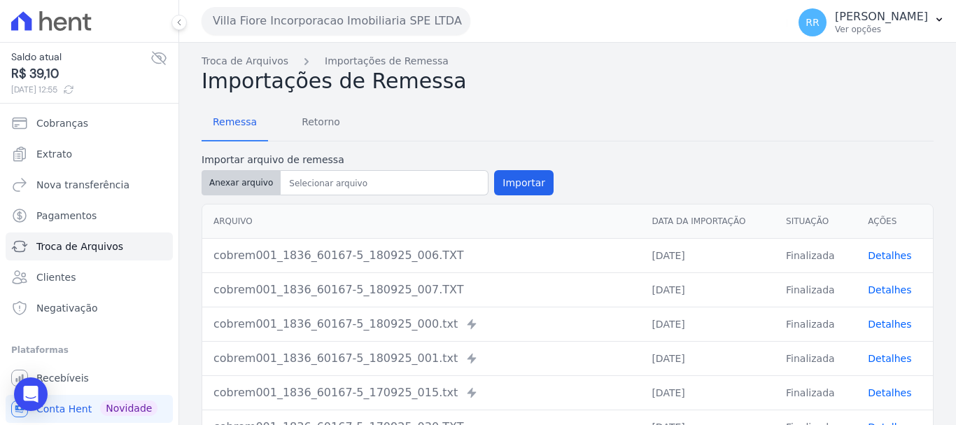
click at [246, 185] on button "Anexar arquivo" at bounding box center [241, 182] width 79 height 25
type input "cobrem001_1836_60167-5_180925_012.TXT"
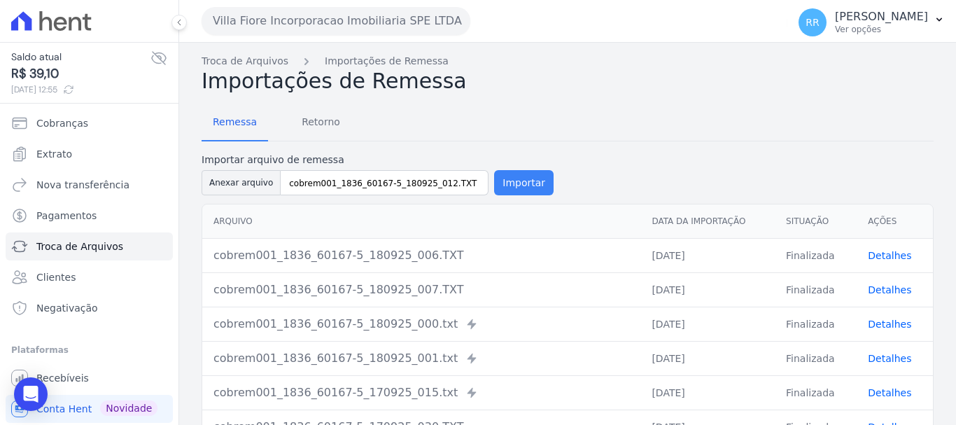
click at [523, 181] on button "Importar" at bounding box center [523, 182] width 59 height 25
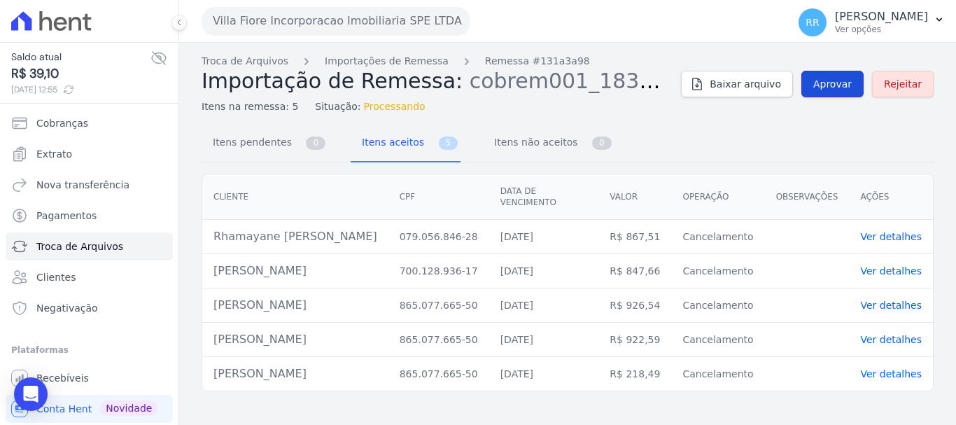
click at [845, 84] on span "Aprovar" at bounding box center [832, 84] width 38 height 14
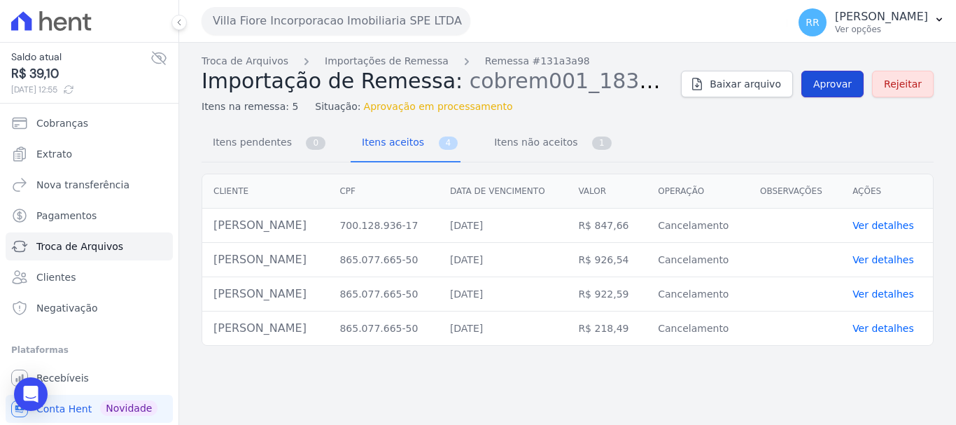
click at [831, 87] on span "Aprovar" at bounding box center [832, 84] width 38 height 14
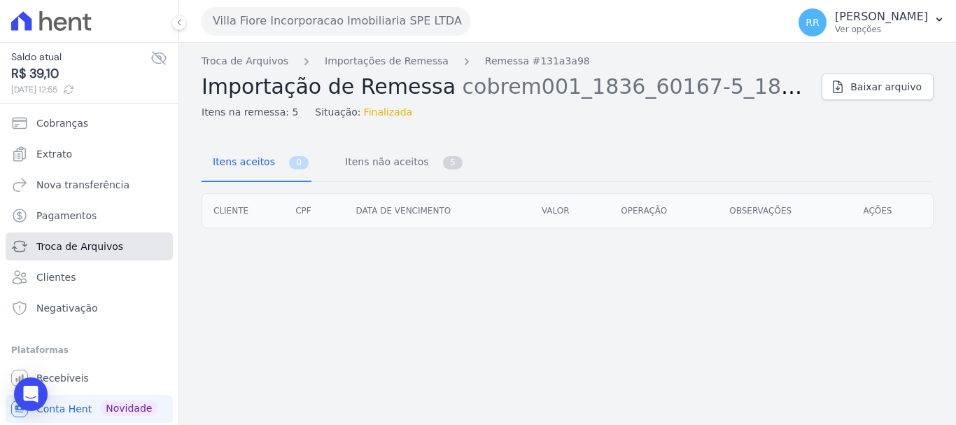
click at [76, 255] on link "Troca de Arquivos" at bounding box center [89, 246] width 167 height 28
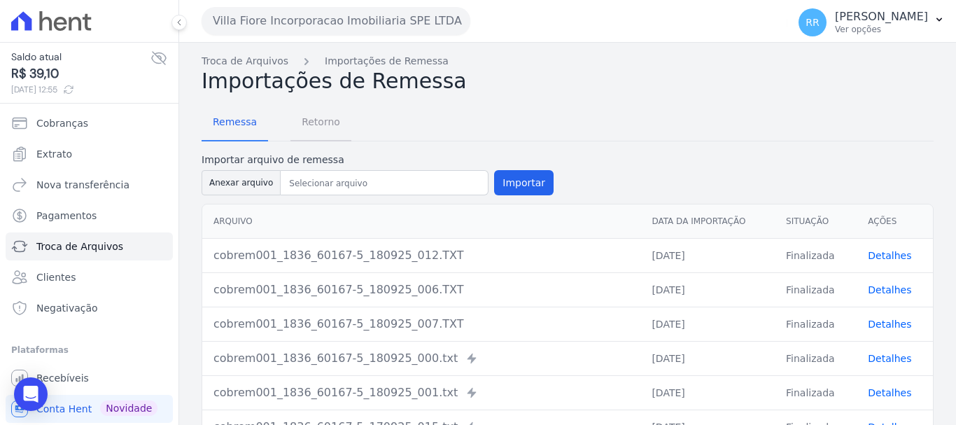
click at [316, 121] on span "Retorno" at bounding box center [320, 122] width 55 height 28
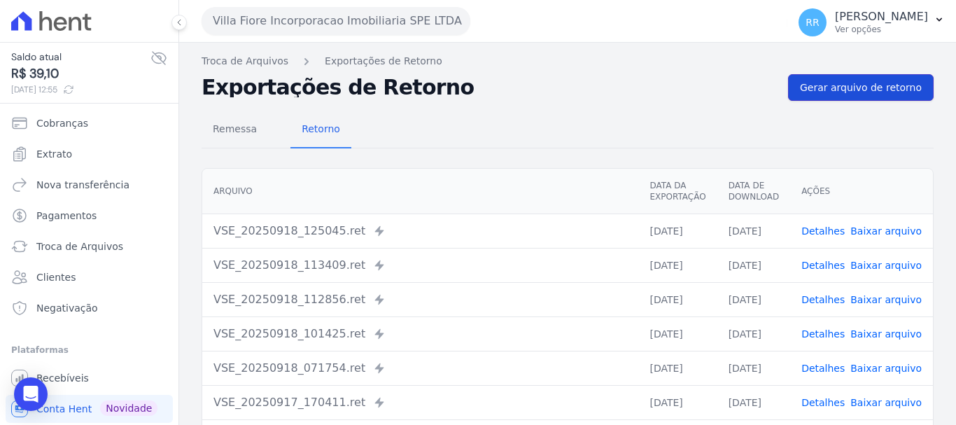
click at [882, 94] on span "Gerar arquivo de retorno" at bounding box center [861, 87] width 122 height 14
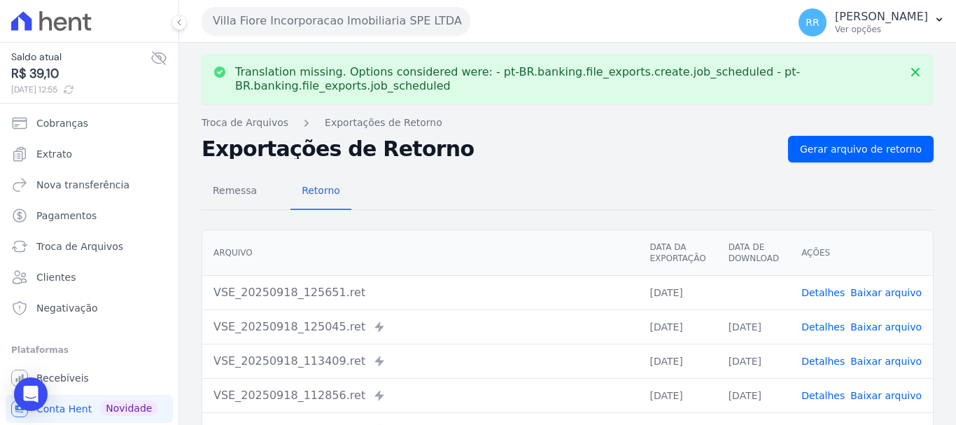
click at [830, 289] on link "Detalhes" at bounding box center [822, 292] width 43 height 11
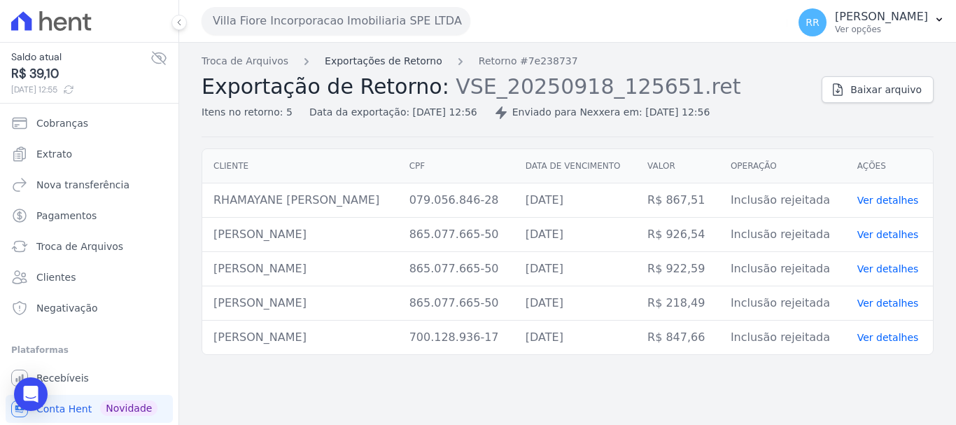
click at [376, 55] on link "Exportações de Retorno" at bounding box center [384, 61] width 118 height 15
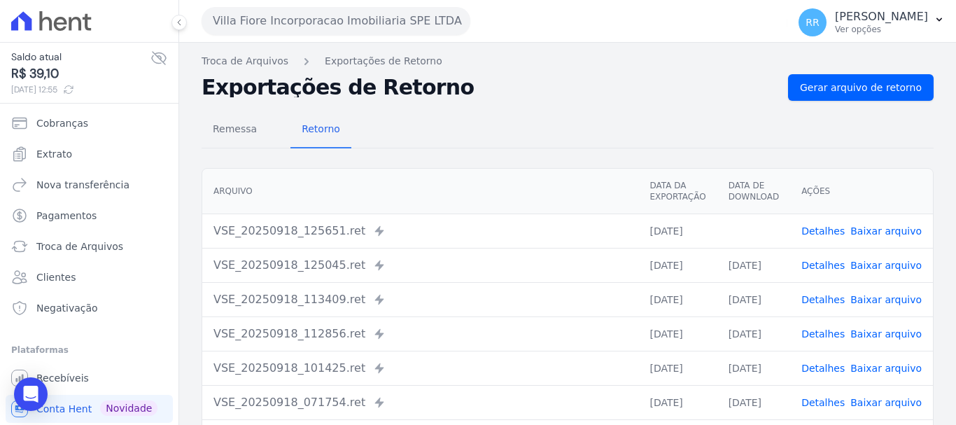
click at [885, 229] on link "Baixar arquivo" at bounding box center [885, 230] width 71 height 11
click at [889, 231] on link "Baixar arquivo" at bounding box center [885, 230] width 71 height 11
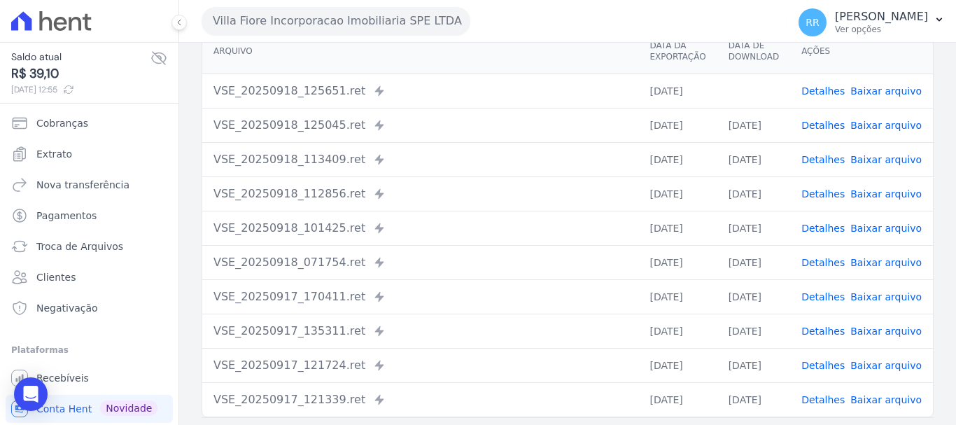
click at [836, 266] on link "Detalhes" at bounding box center [822, 262] width 43 height 11
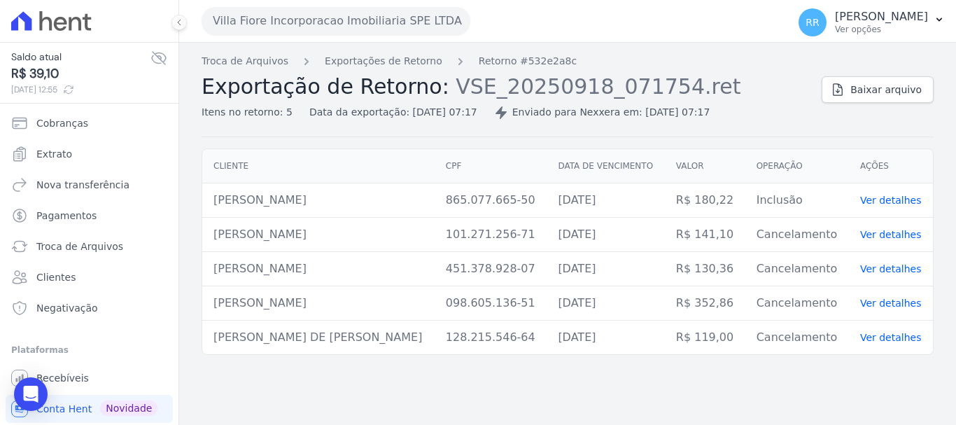
click at [406, 69] on div "Troca de Arquivos Exportações de Retorno Retorno #532e2a8c Exportação de Retorn…" at bounding box center [506, 87] width 609 height 66
click at [372, 66] on link "Exportações de Retorno" at bounding box center [384, 61] width 118 height 15
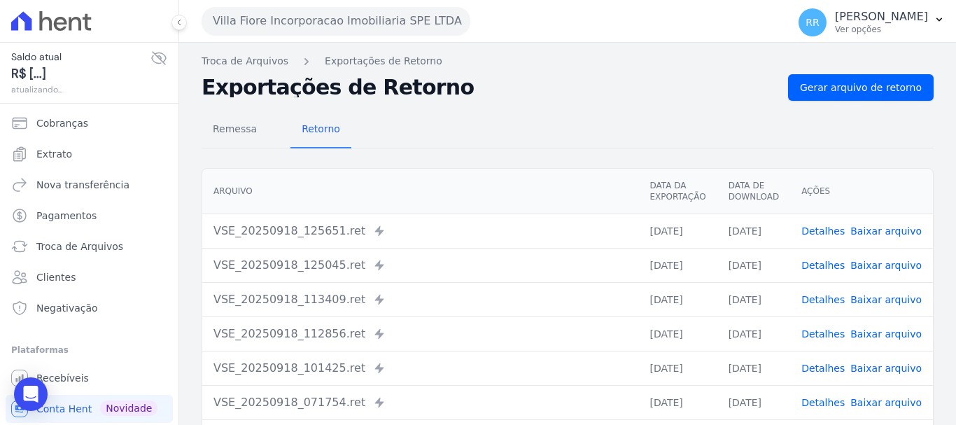
click at [831, 371] on link "Detalhes" at bounding box center [822, 367] width 43 height 11
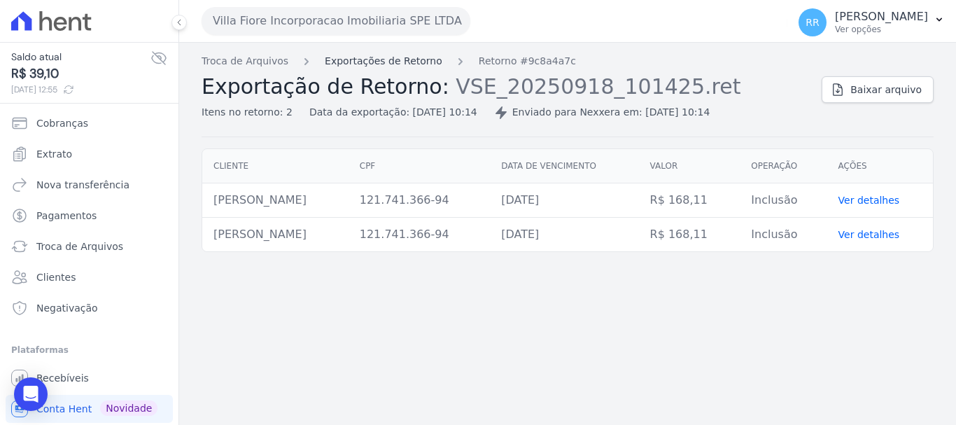
click at [382, 66] on link "Exportações de Retorno" at bounding box center [384, 61] width 118 height 15
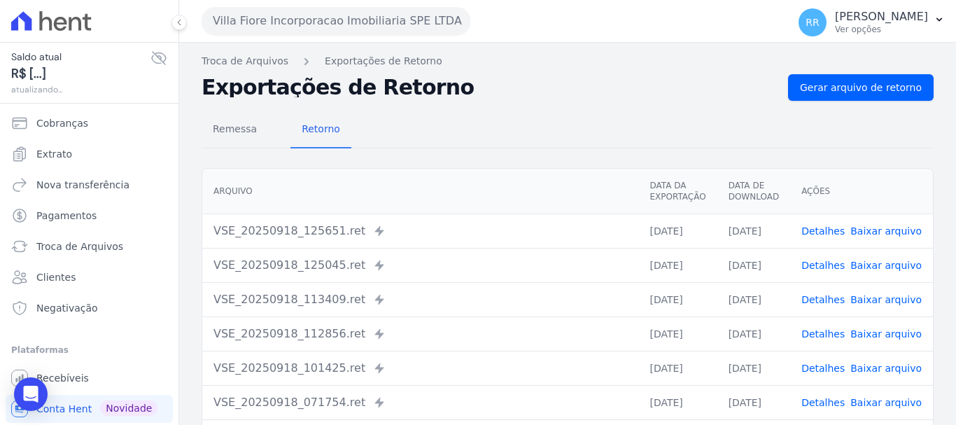
click at [819, 332] on link "Detalhes" at bounding box center [822, 333] width 43 height 11
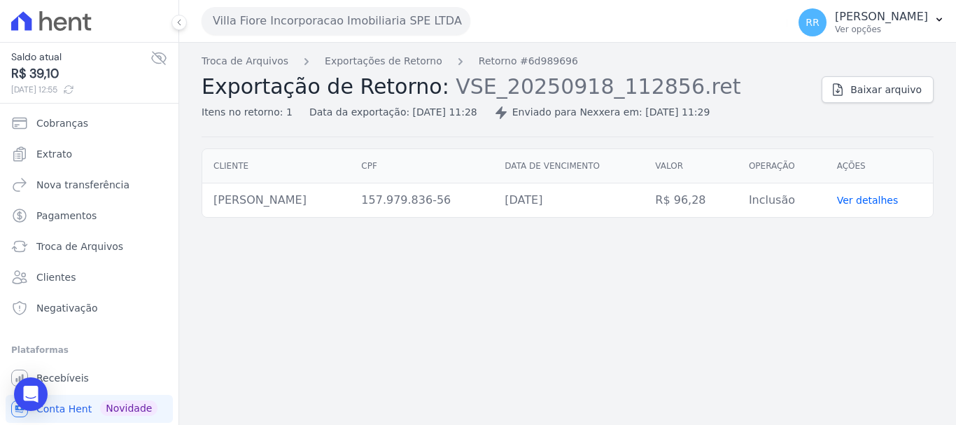
click at [336, 62] on link "Exportações de Retorno" at bounding box center [384, 61] width 118 height 15
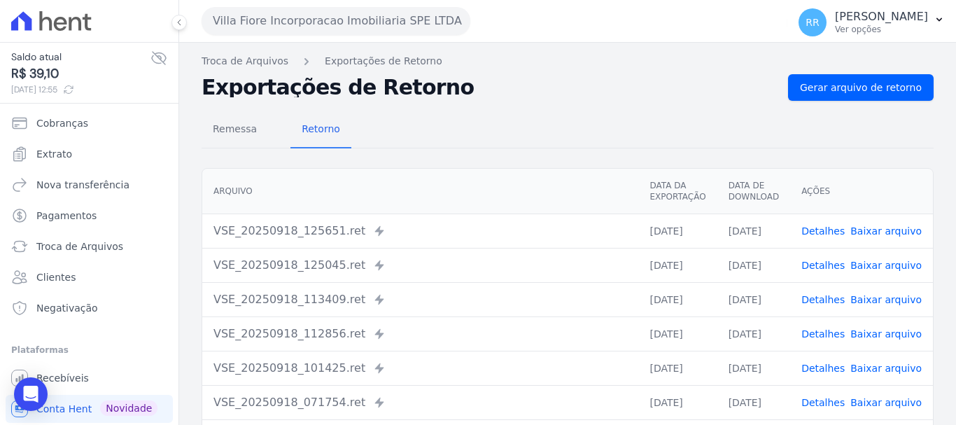
drag, startPoint x: 820, startPoint y: 298, endPoint x: 507, endPoint y: 248, distance: 316.7
click at [820, 299] on link "Detalhes" at bounding box center [822, 299] width 43 height 11
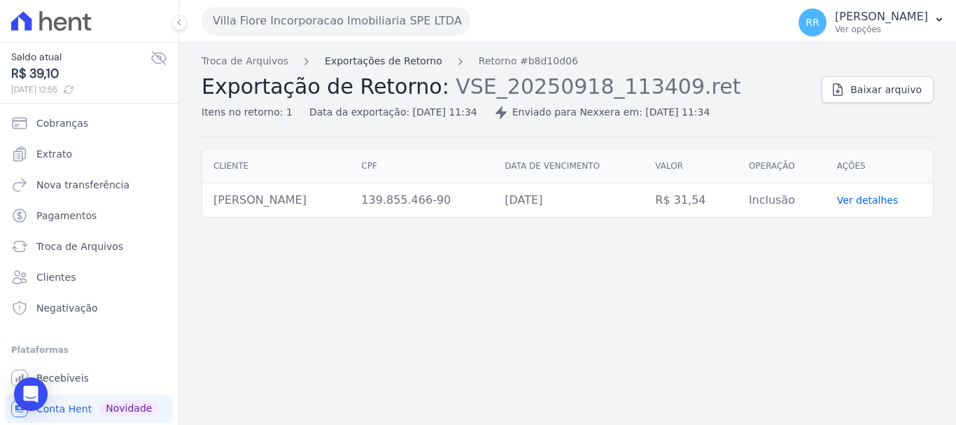
click at [341, 66] on link "Exportações de Retorno" at bounding box center [384, 61] width 118 height 15
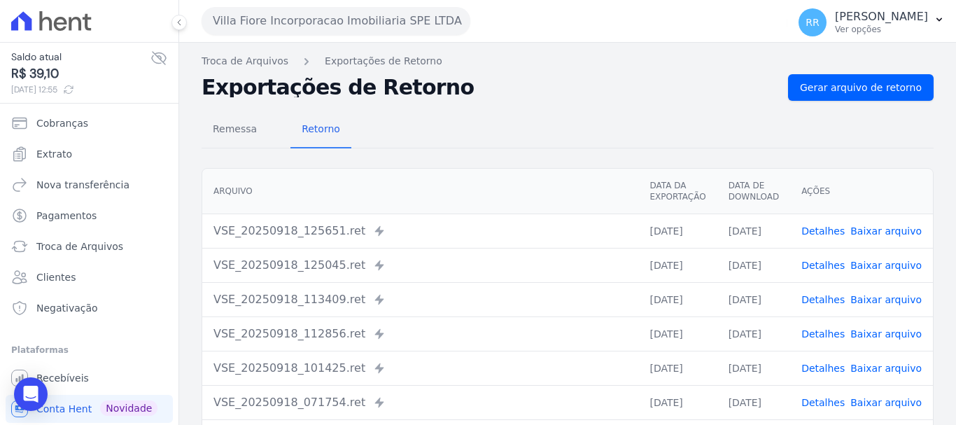
click at [821, 269] on link "Detalhes" at bounding box center [822, 265] width 43 height 11
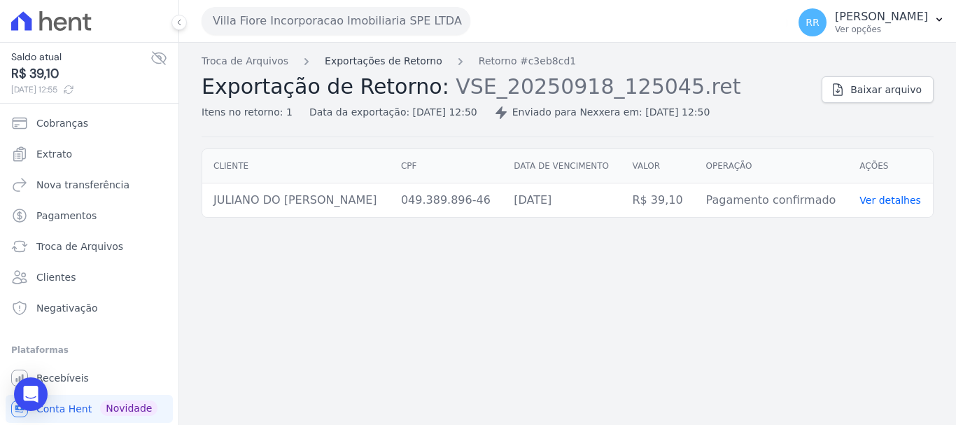
click at [358, 58] on link "Exportações de Retorno" at bounding box center [384, 61] width 118 height 15
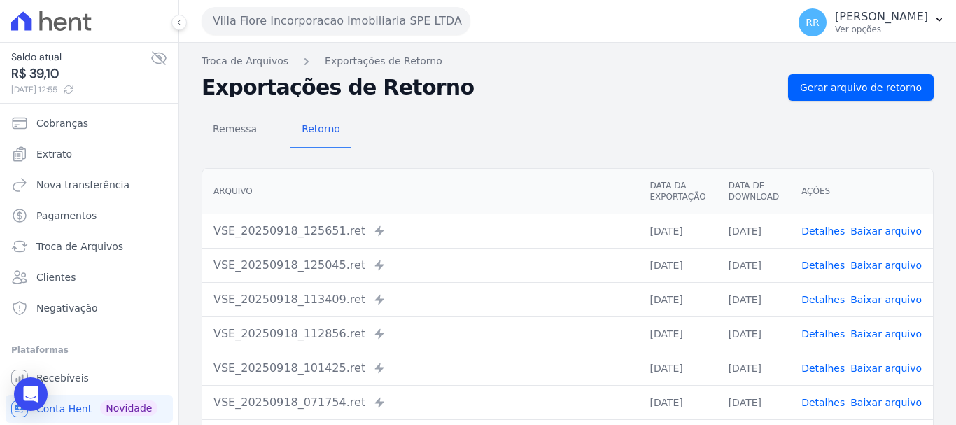
click at [828, 231] on link "Detalhes" at bounding box center [822, 230] width 43 height 11
